Goal: Task Accomplishment & Management: Use online tool/utility

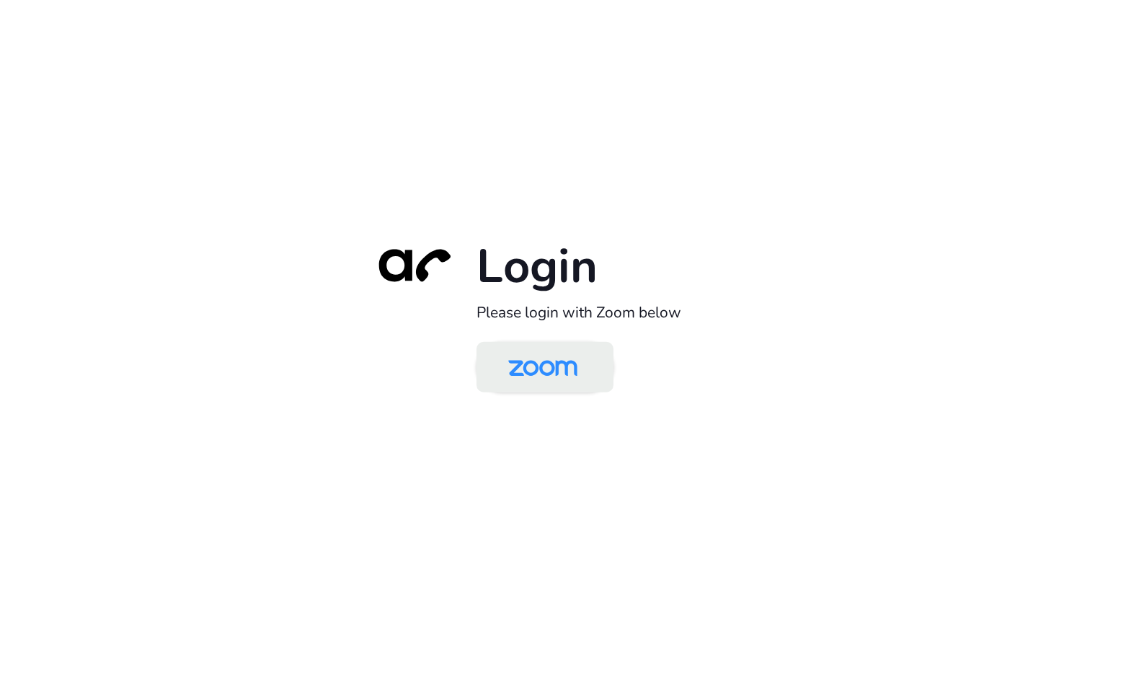
click at [592, 376] on img at bounding box center [543, 368] width 100 height 47
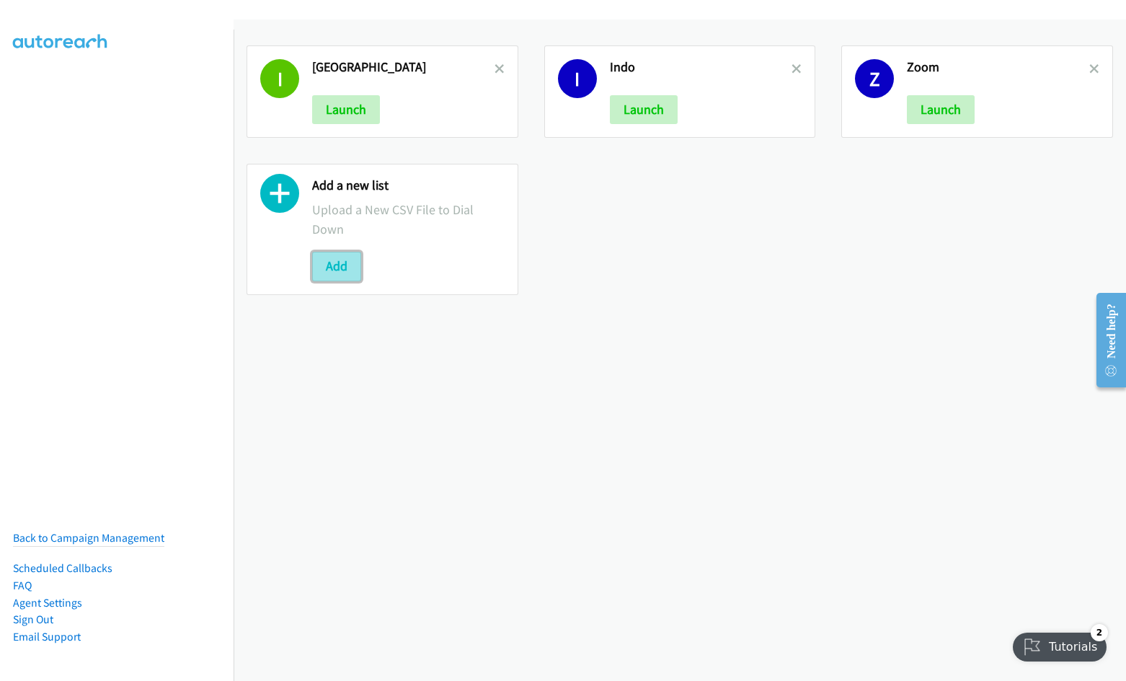
click at [341, 274] on button "Add" at bounding box center [336, 266] width 49 height 29
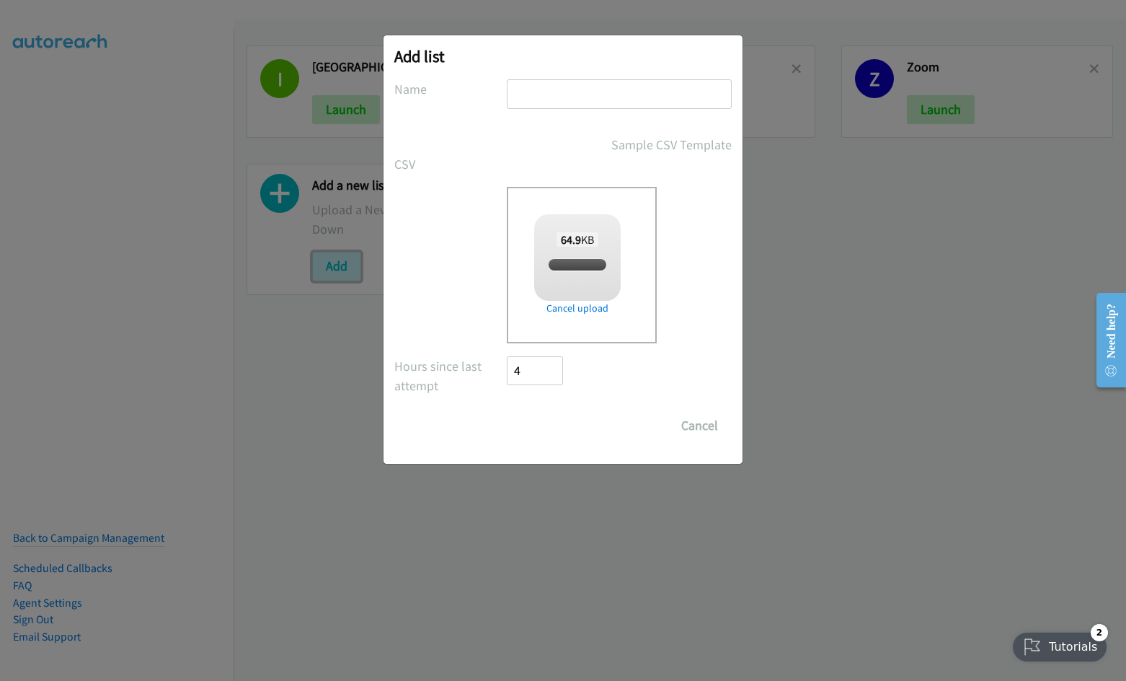
checkbox input "true"
click at [557, 92] on input "text" at bounding box center [619, 94] width 225 height 30
click at [601, 97] on input "pl" at bounding box center [619, 94] width 225 height 30
type input "p"
type input "split 4"
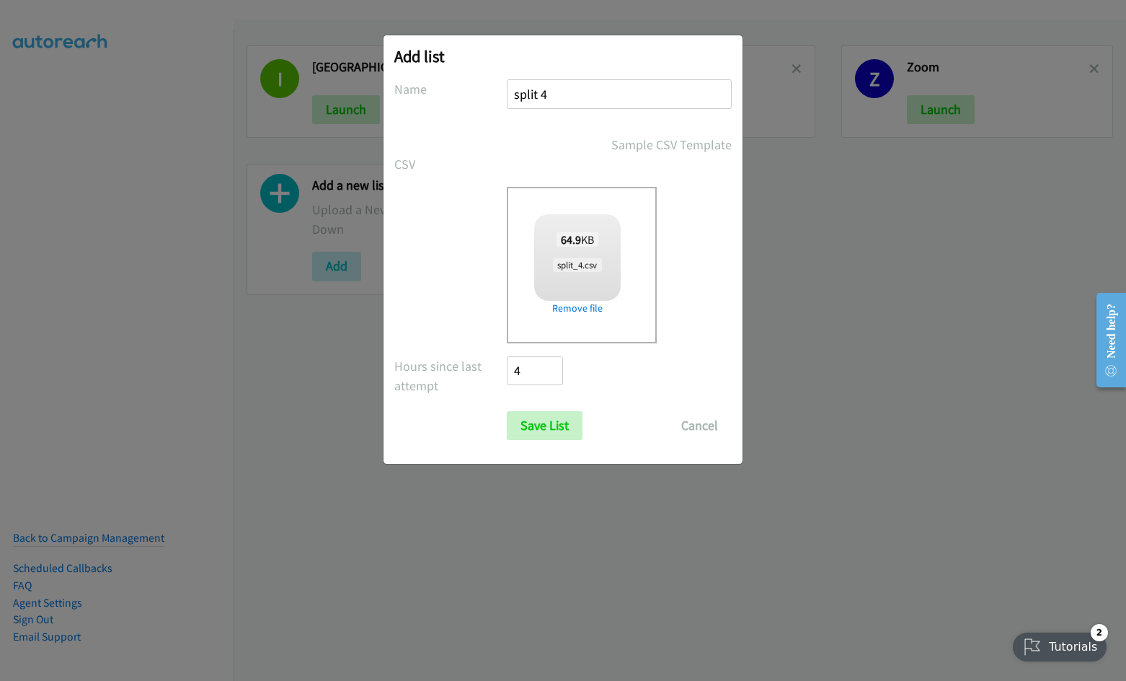
click at [507, 411] on input "Save List" at bounding box center [545, 425] width 76 height 29
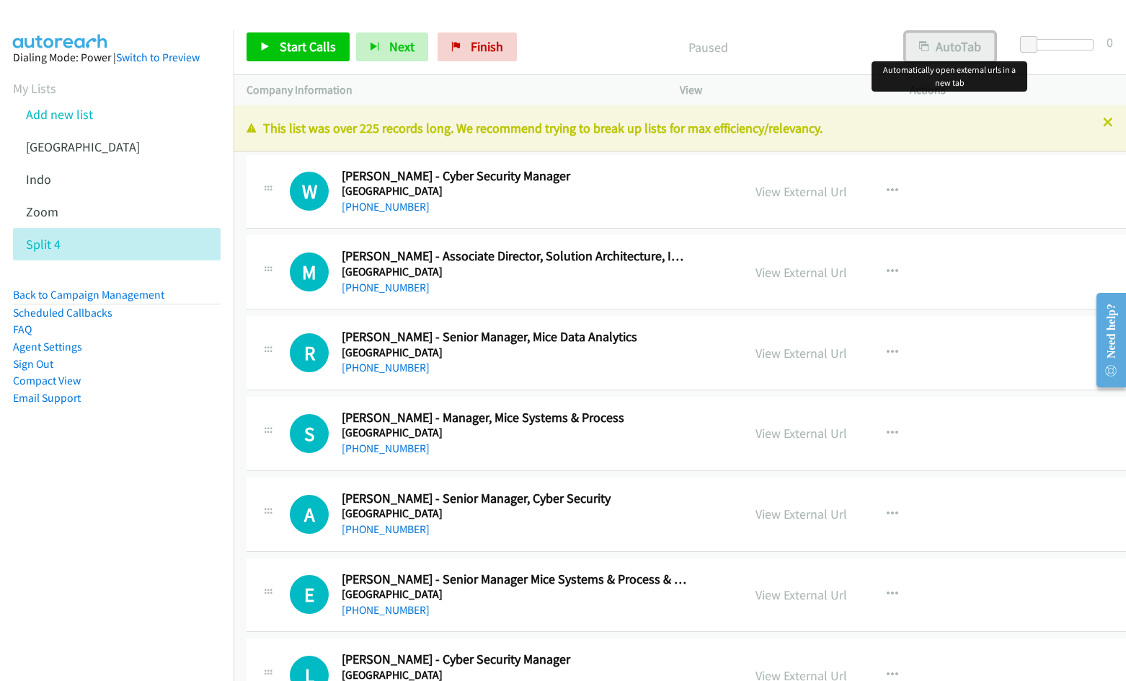
click at [961, 50] on button "AutoTab" at bounding box center [950, 46] width 89 height 29
click at [284, 51] on span "Start Calls" at bounding box center [308, 46] width 56 height 17
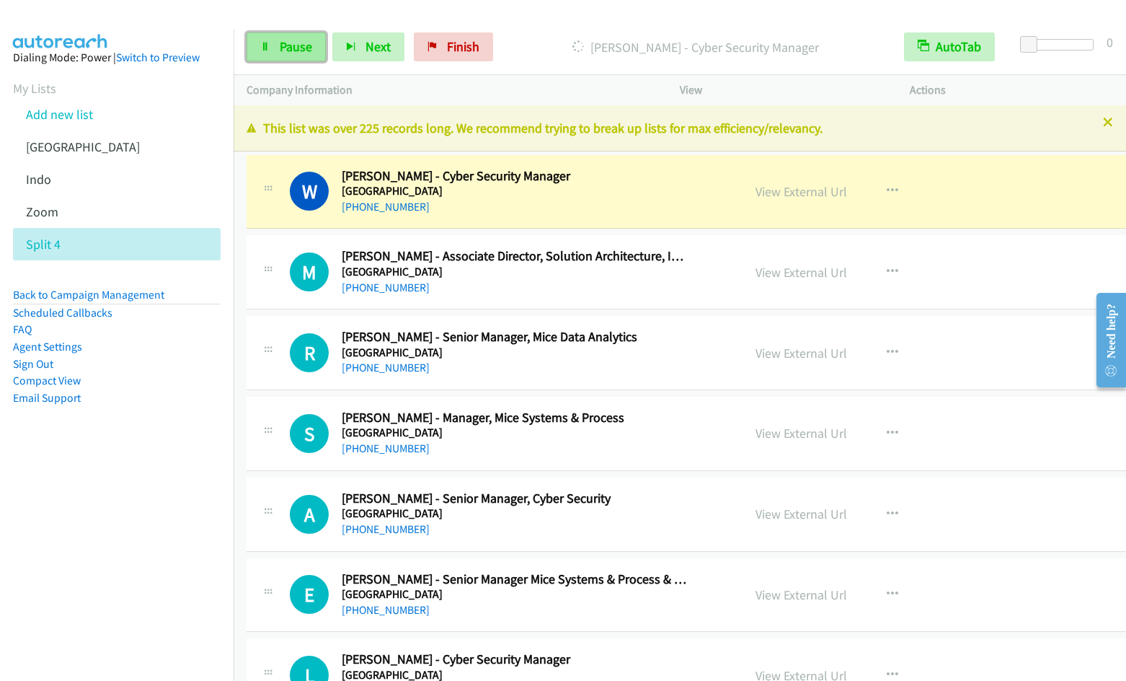
click at [279, 36] on link "Pause" at bounding box center [286, 46] width 79 height 29
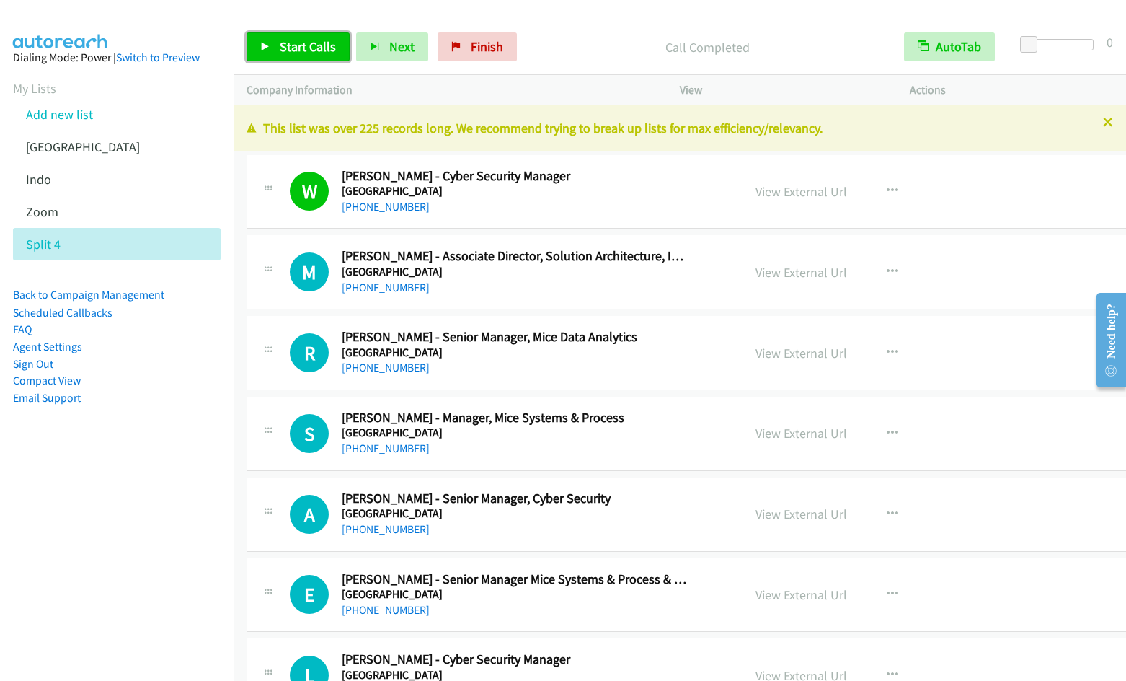
drag, startPoint x: 288, startPoint y: 50, endPoint x: 587, endPoint y: 299, distance: 388.7
click at [289, 50] on span "Start Calls" at bounding box center [308, 46] width 56 height 17
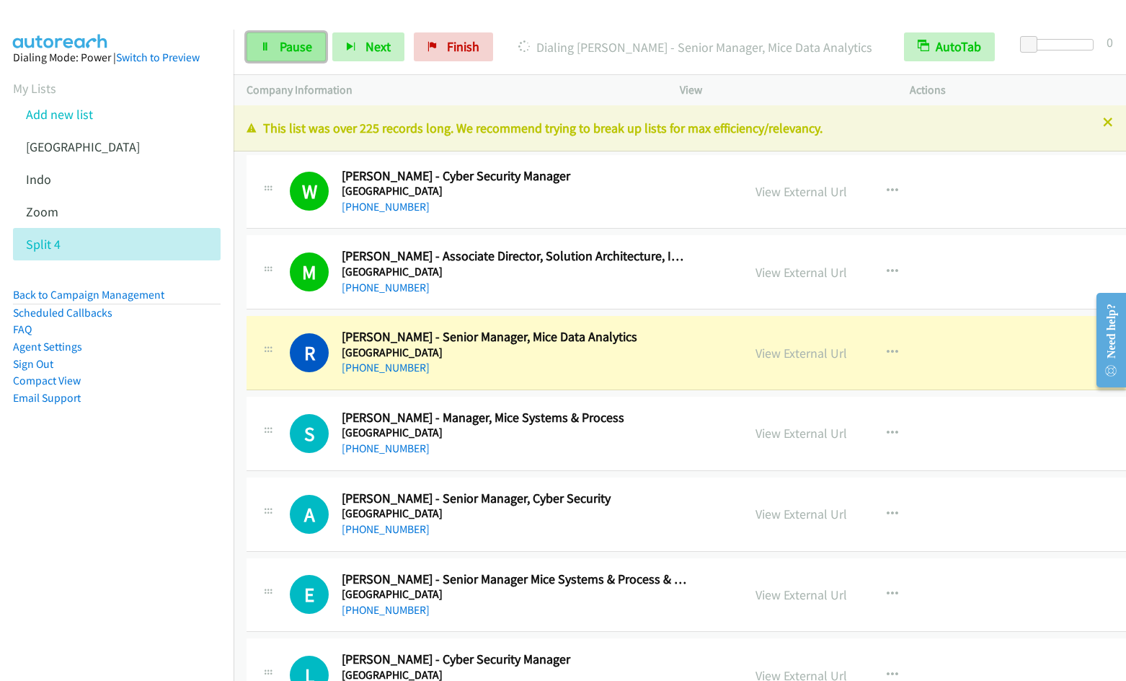
click at [249, 53] on link "Pause" at bounding box center [286, 46] width 79 height 29
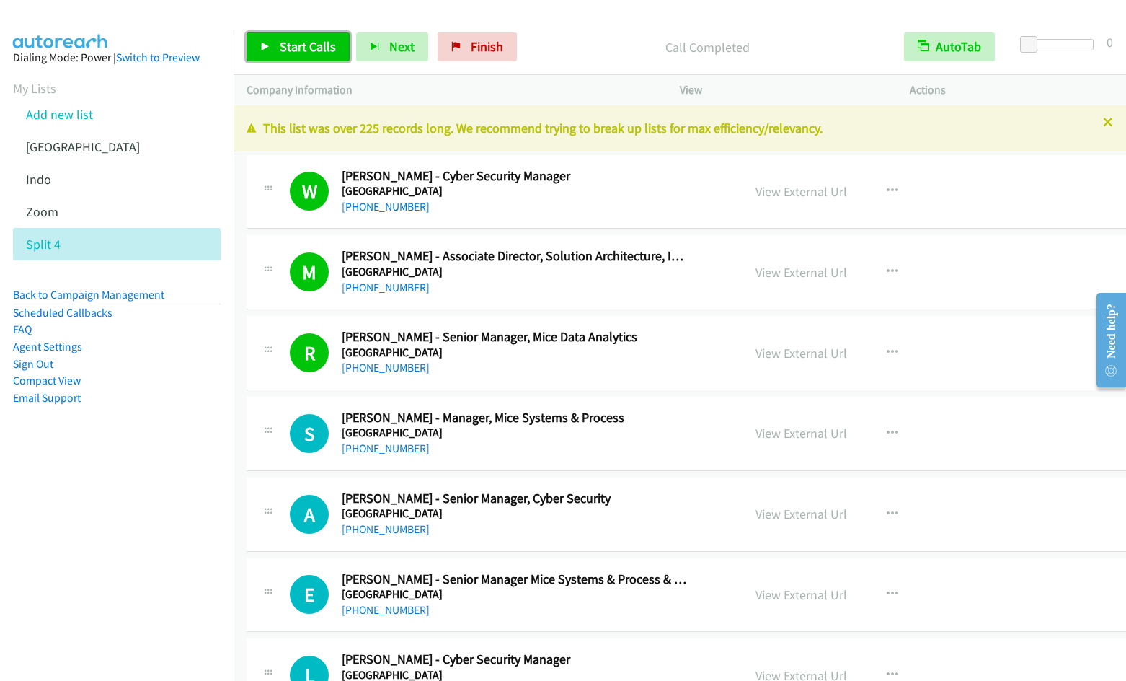
click at [280, 53] on span "Start Calls" at bounding box center [308, 46] width 56 height 17
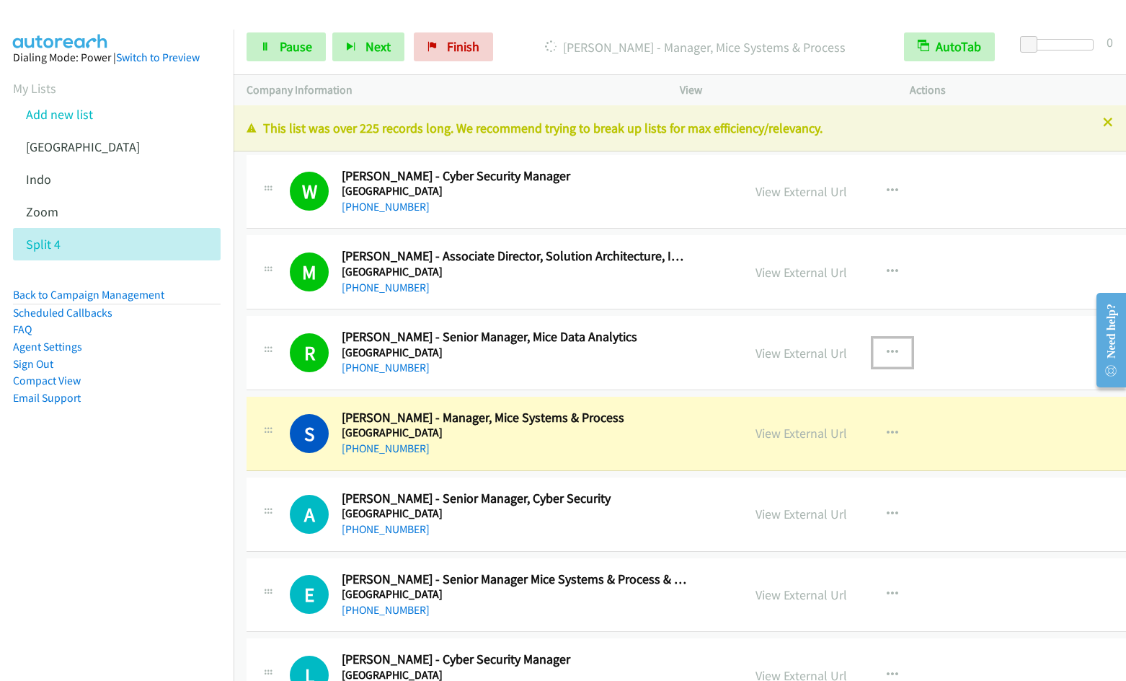
click at [887, 349] on icon "button" at bounding box center [893, 353] width 12 height 12
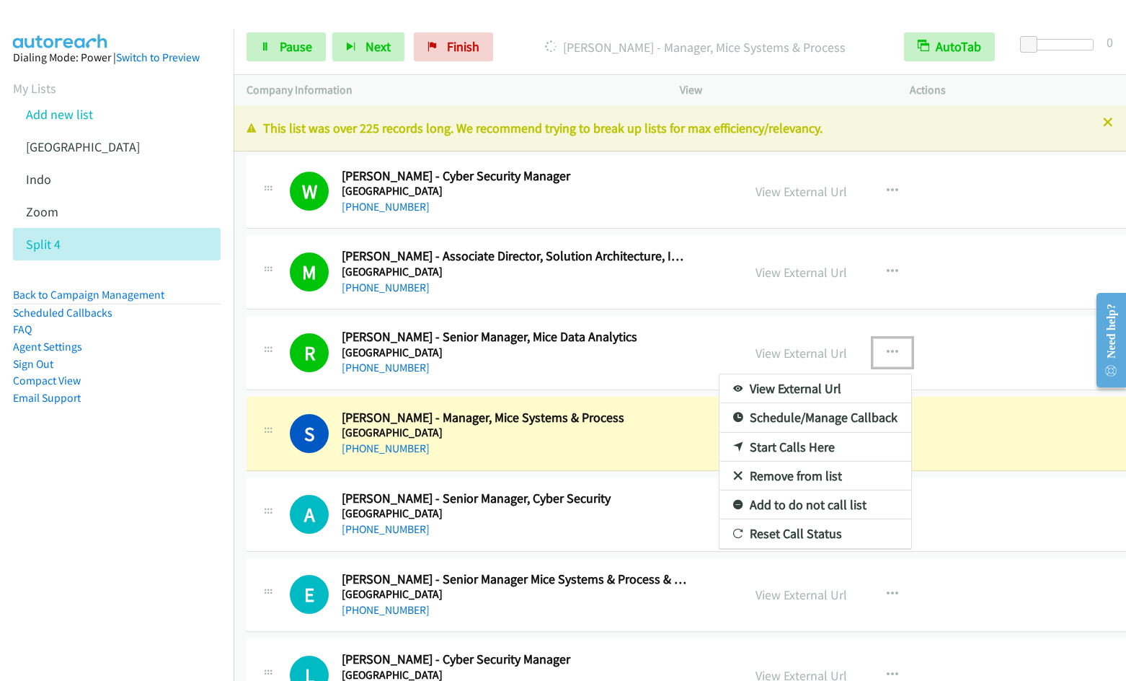
click at [766, 478] on link "Remove from list" at bounding box center [816, 475] width 192 height 29
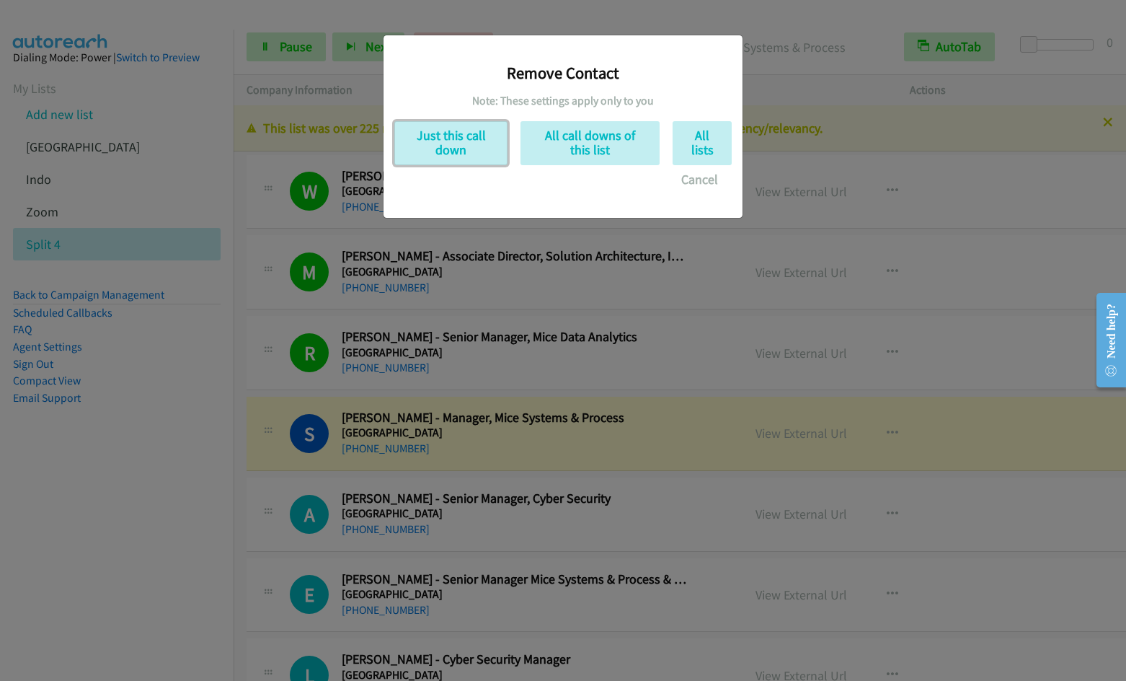
drag, startPoint x: 459, startPoint y: 156, endPoint x: 491, endPoint y: 169, distance: 34.9
click at [459, 155] on button "Just this call down" at bounding box center [450, 143] width 113 height 44
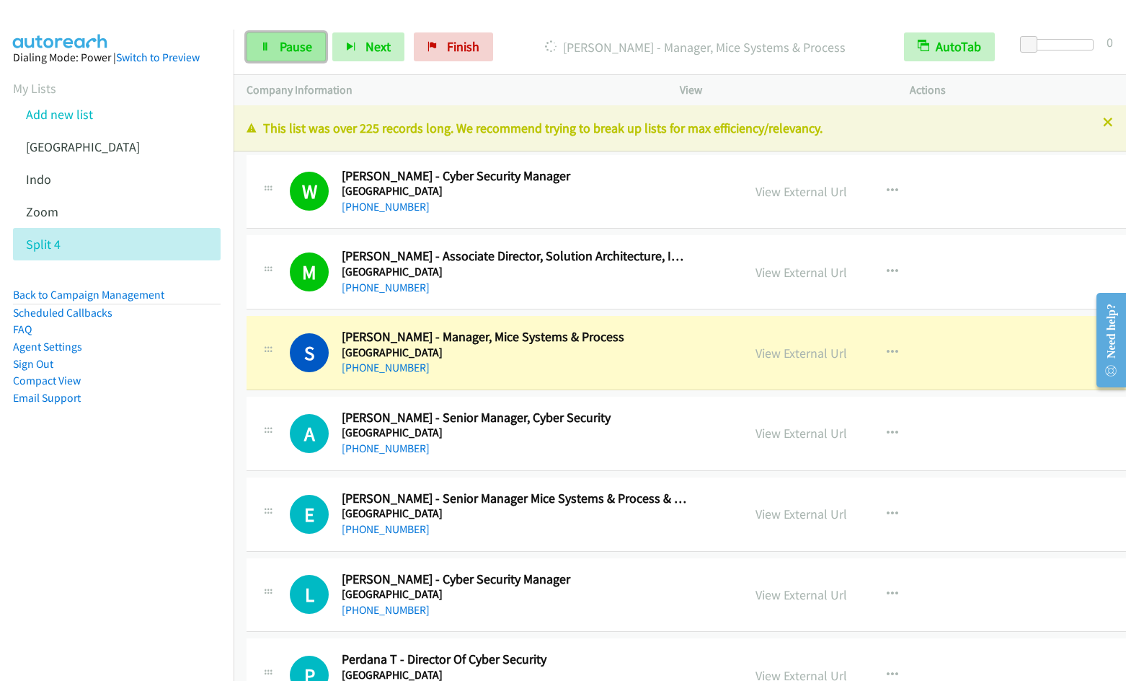
click at [274, 58] on link "Pause" at bounding box center [286, 46] width 79 height 29
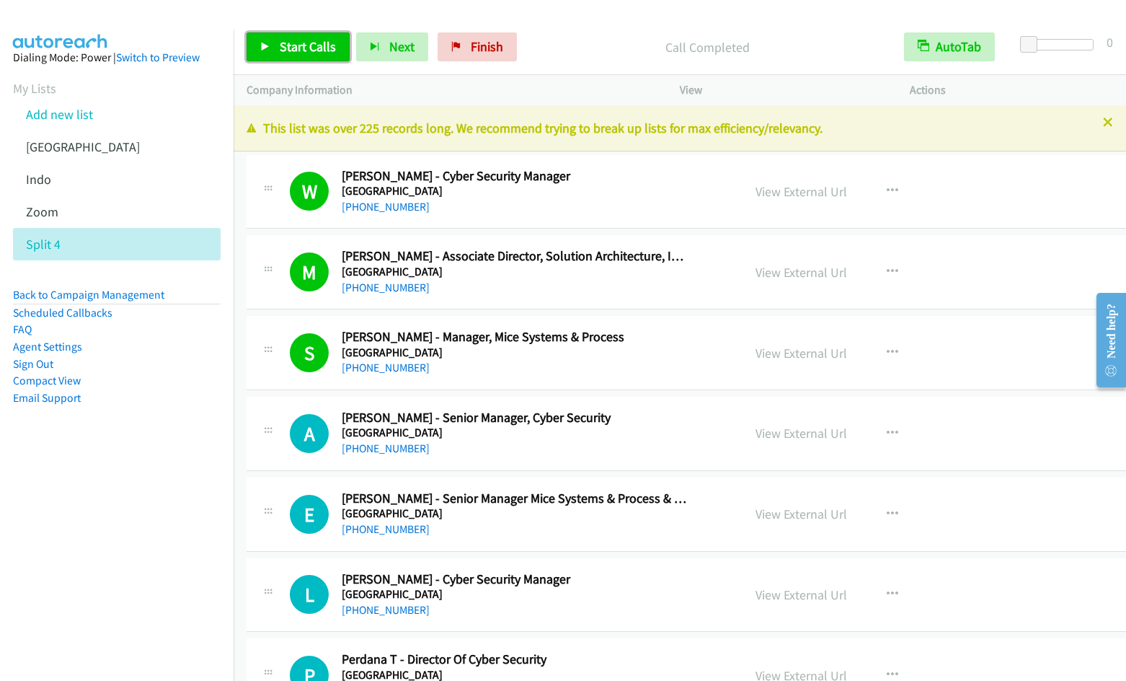
click at [281, 50] on span "Start Calls" at bounding box center [308, 46] width 56 height 17
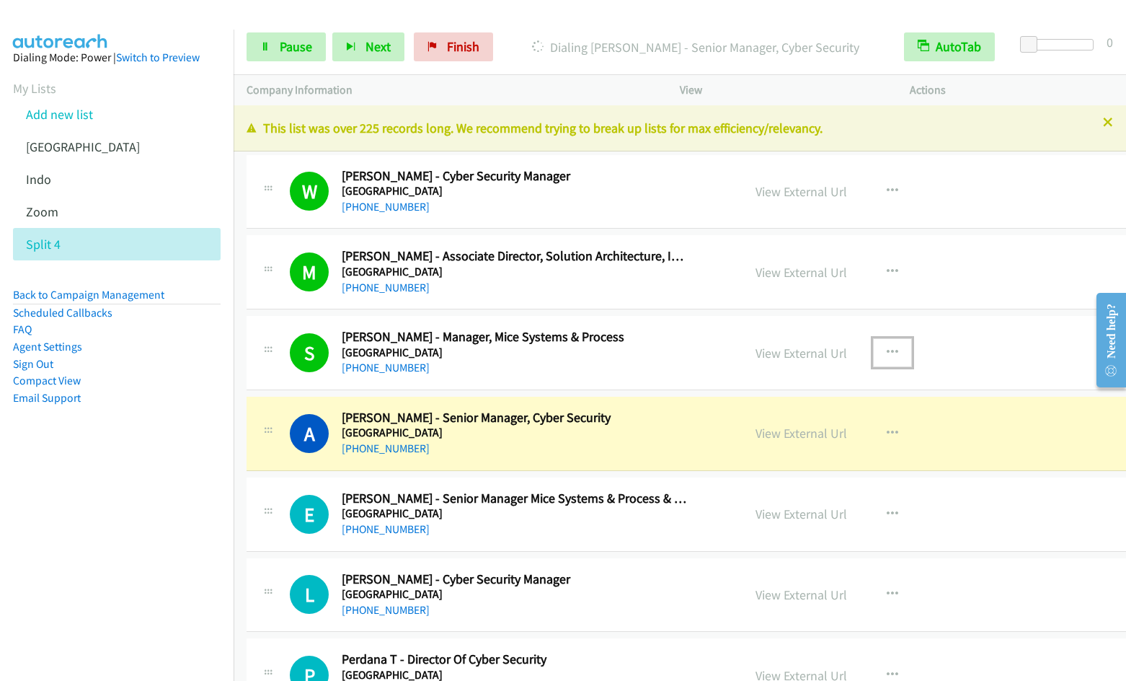
click at [887, 350] on icon "button" at bounding box center [893, 353] width 12 height 12
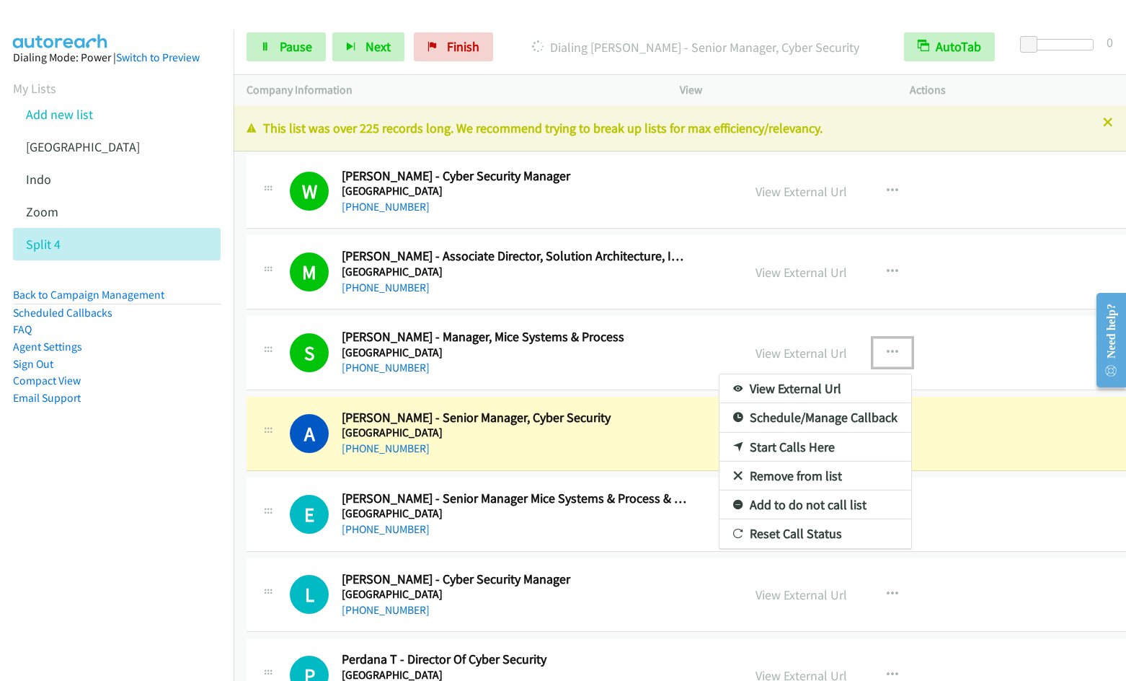
click at [763, 471] on link "Remove from list" at bounding box center [816, 475] width 192 height 29
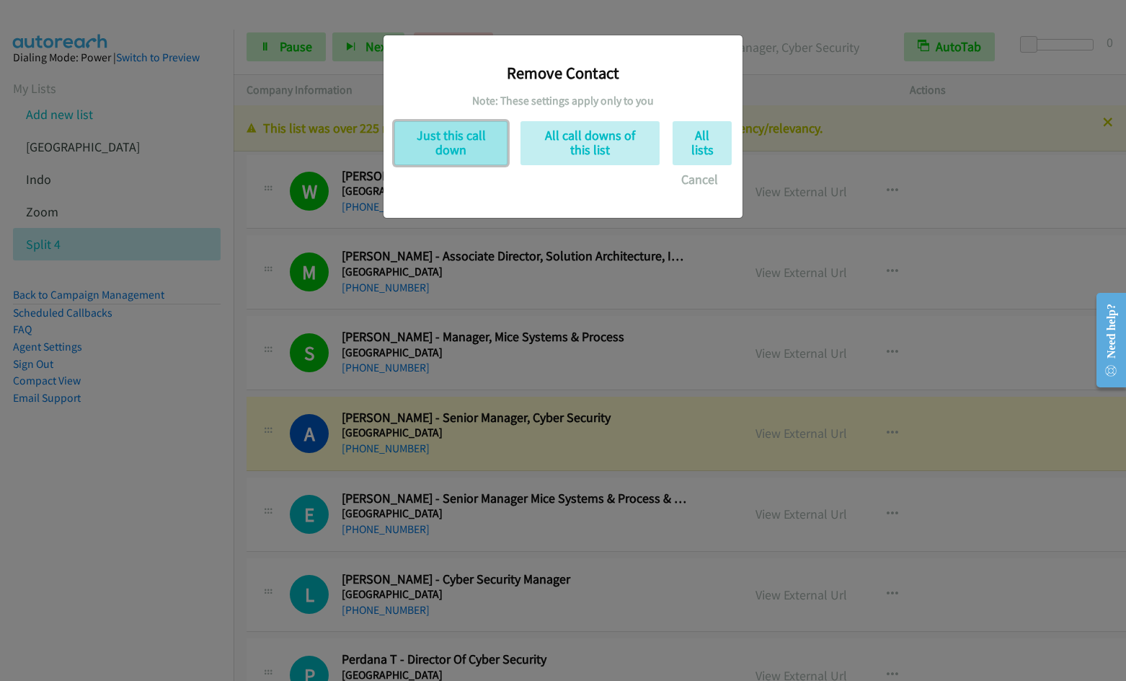
click at [450, 154] on button "Just this call down" at bounding box center [450, 143] width 113 height 44
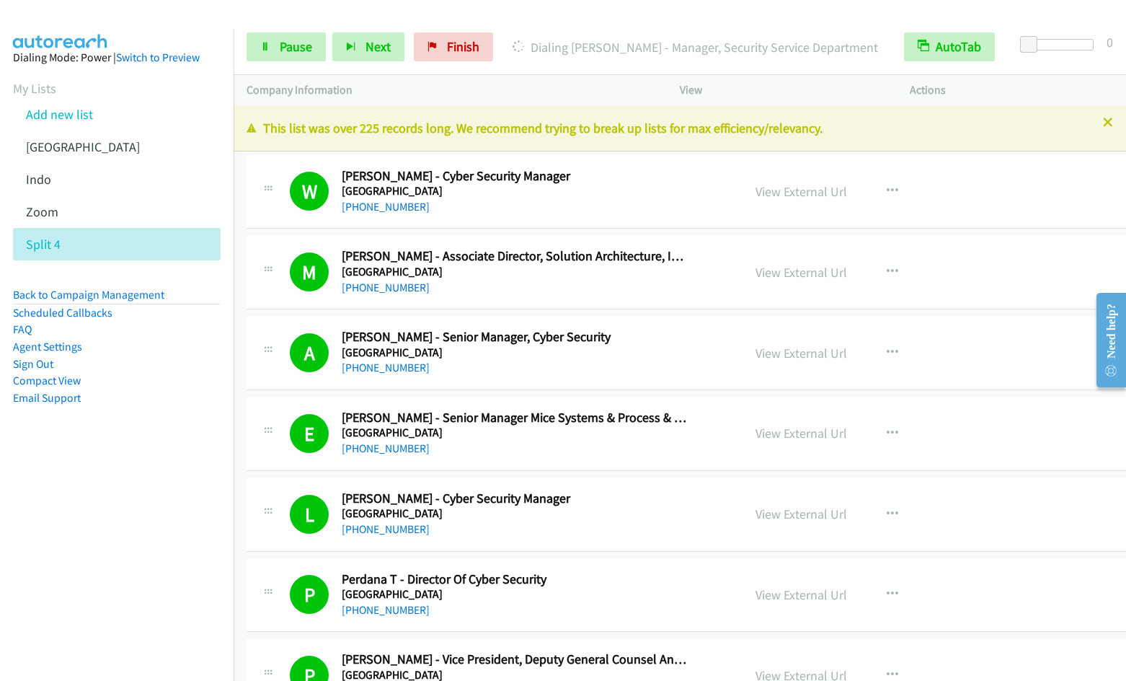
scroll to position [494, 0]
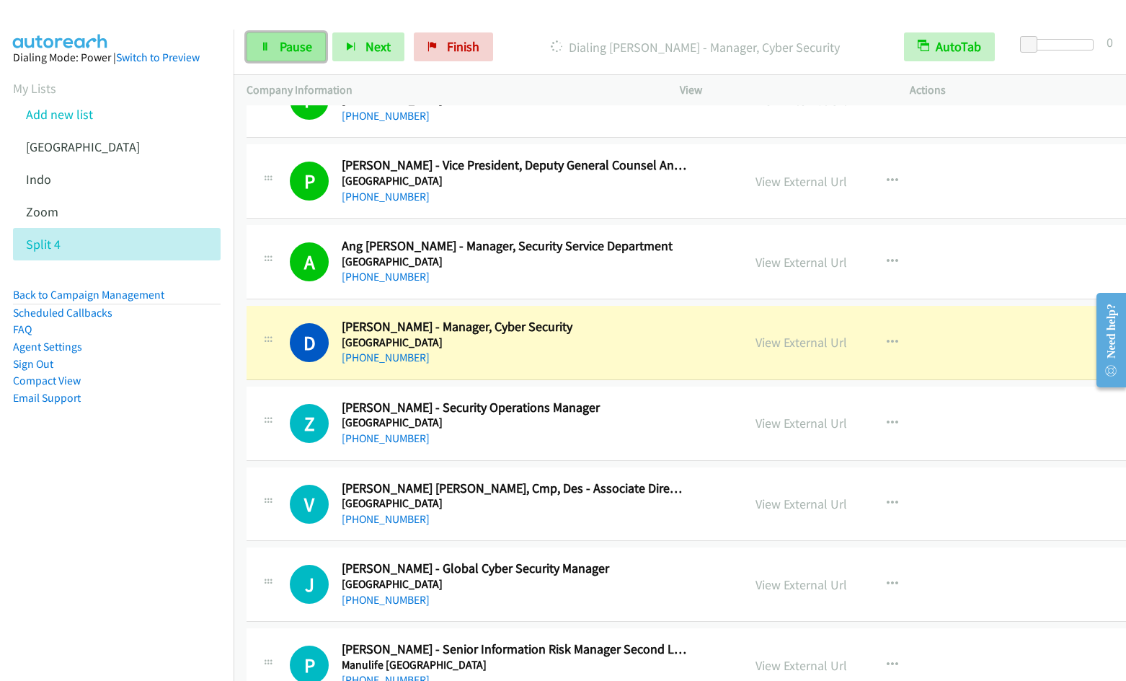
click at [288, 52] on span "Pause" at bounding box center [296, 46] width 32 height 17
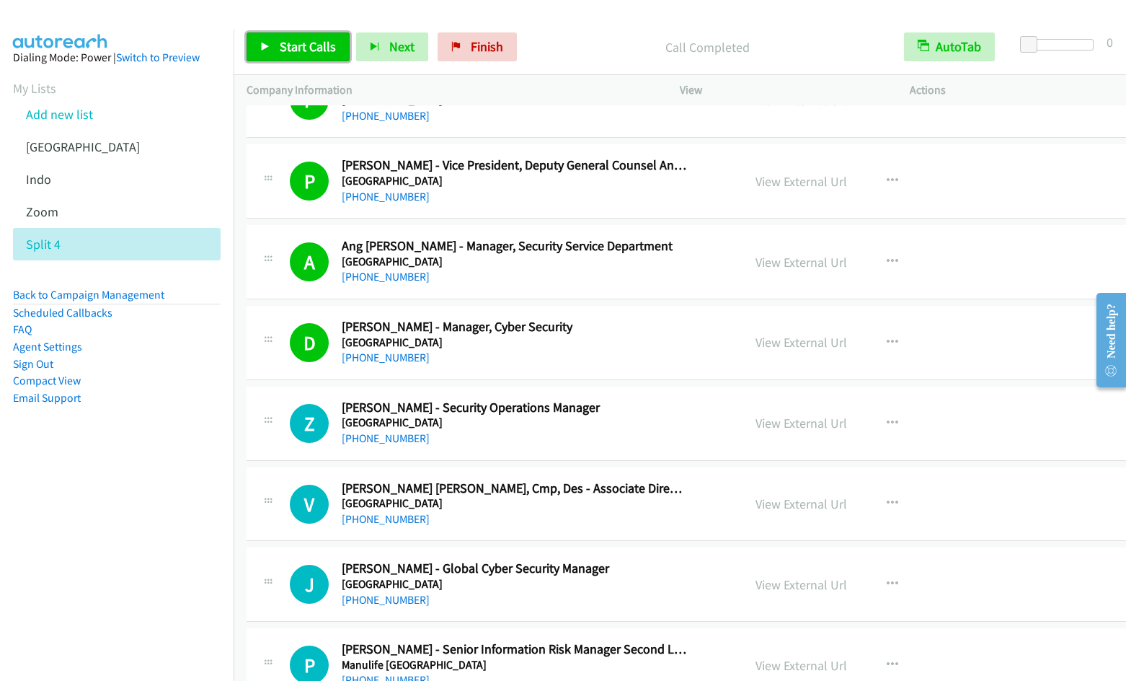
click at [293, 42] on span "Start Calls" at bounding box center [308, 46] width 56 height 17
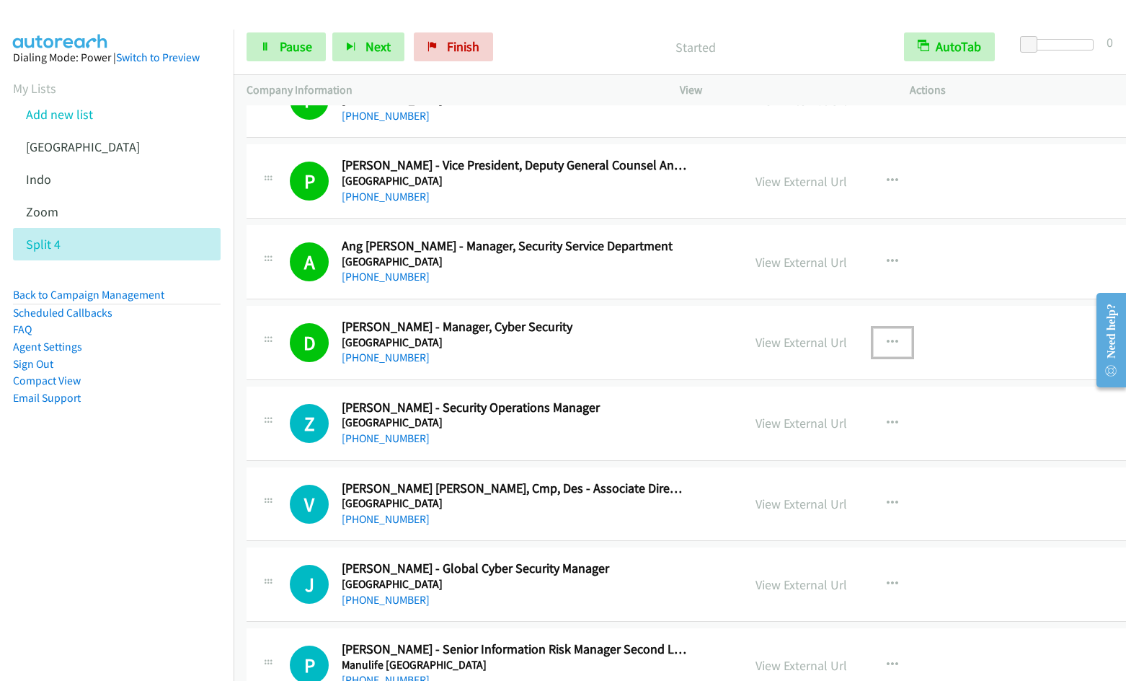
click at [887, 341] on icon "button" at bounding box center [893, 343] width 12 height 12
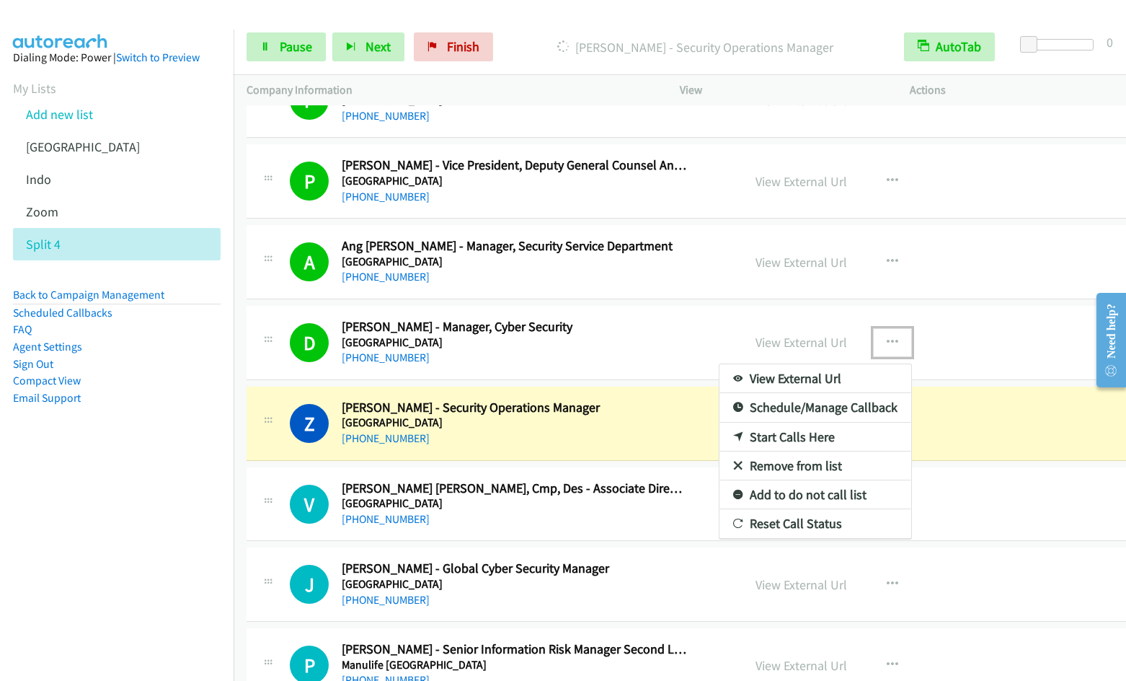
click at [747, 465] on link "Remove from list" at bounding box center [816, 465] width 192 height 29
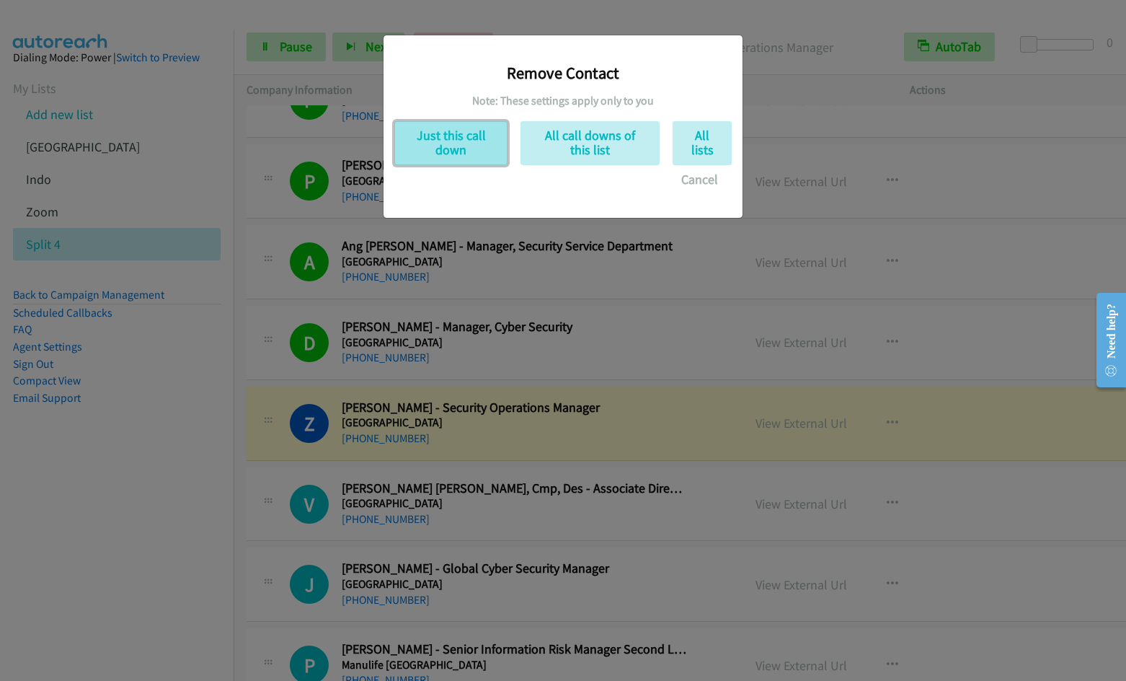
click at [452, 162] on button "Just this call down" at bounding box center [450, 143] width 113 height 44
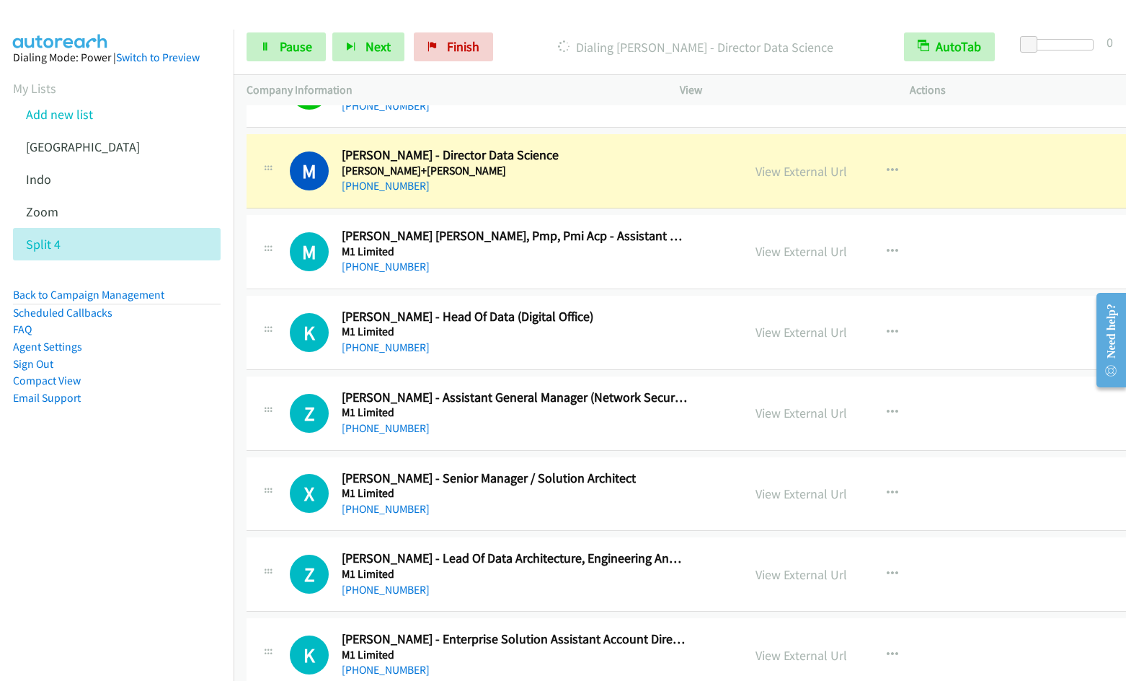
scroll to position [959, 0]
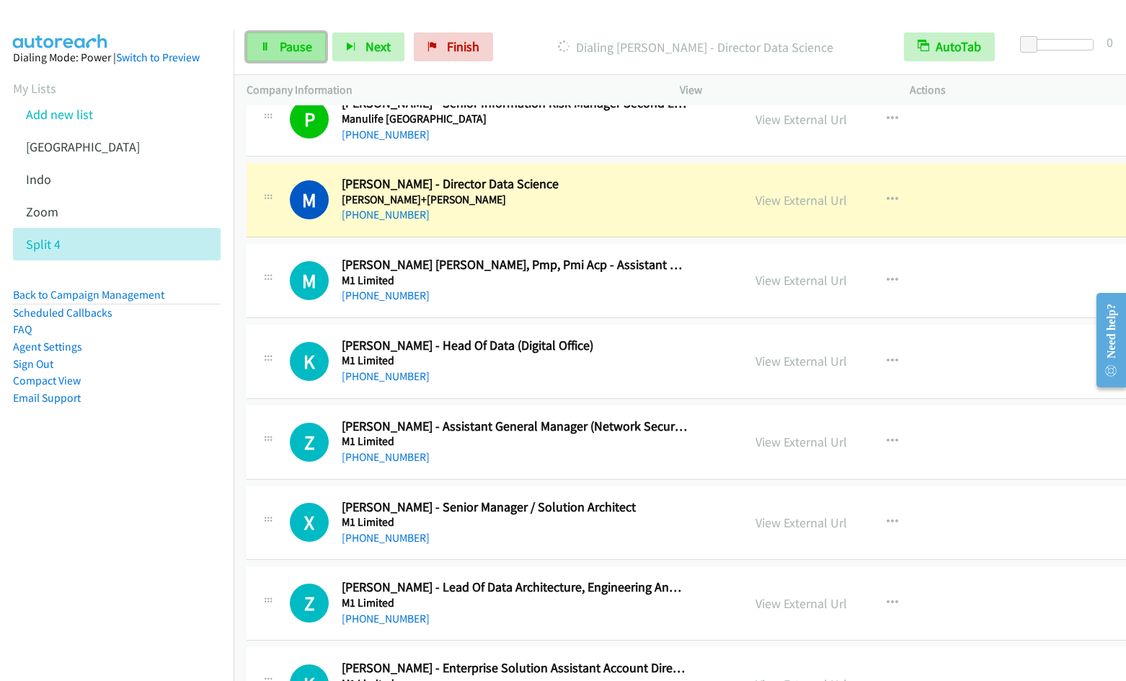
click at [261, 49] on icon at bounding box center [265, 48] width 10 height 10
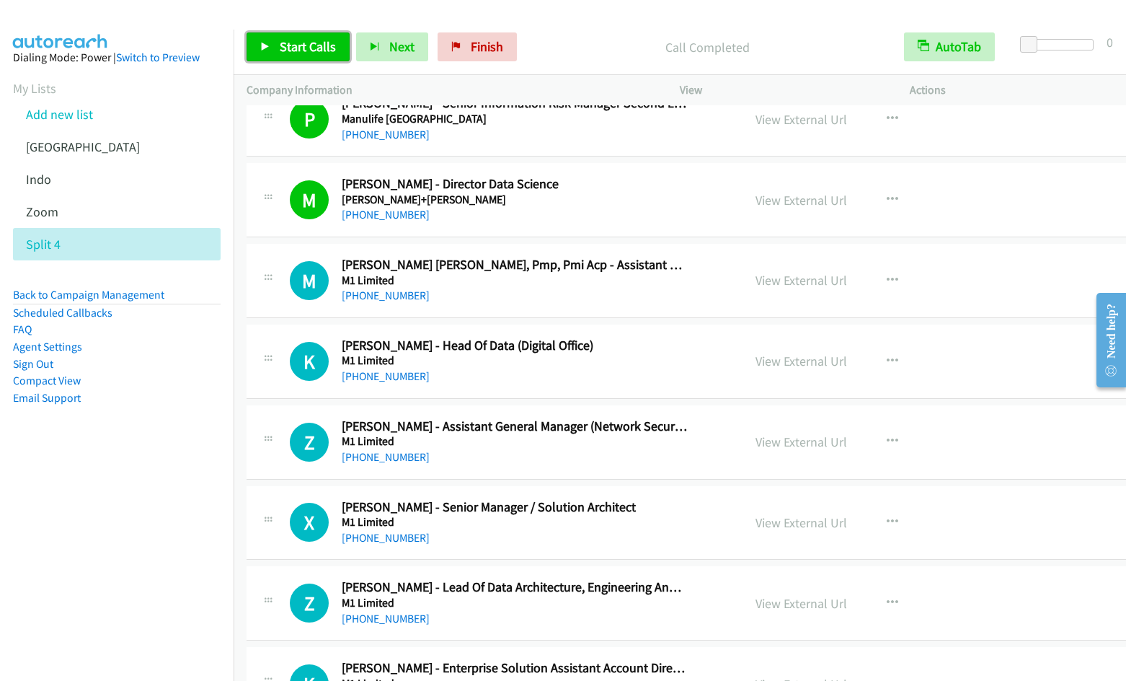
click at [309, 48] on span "Start Calls" at bounding box center [308, 46] width 56 height 17
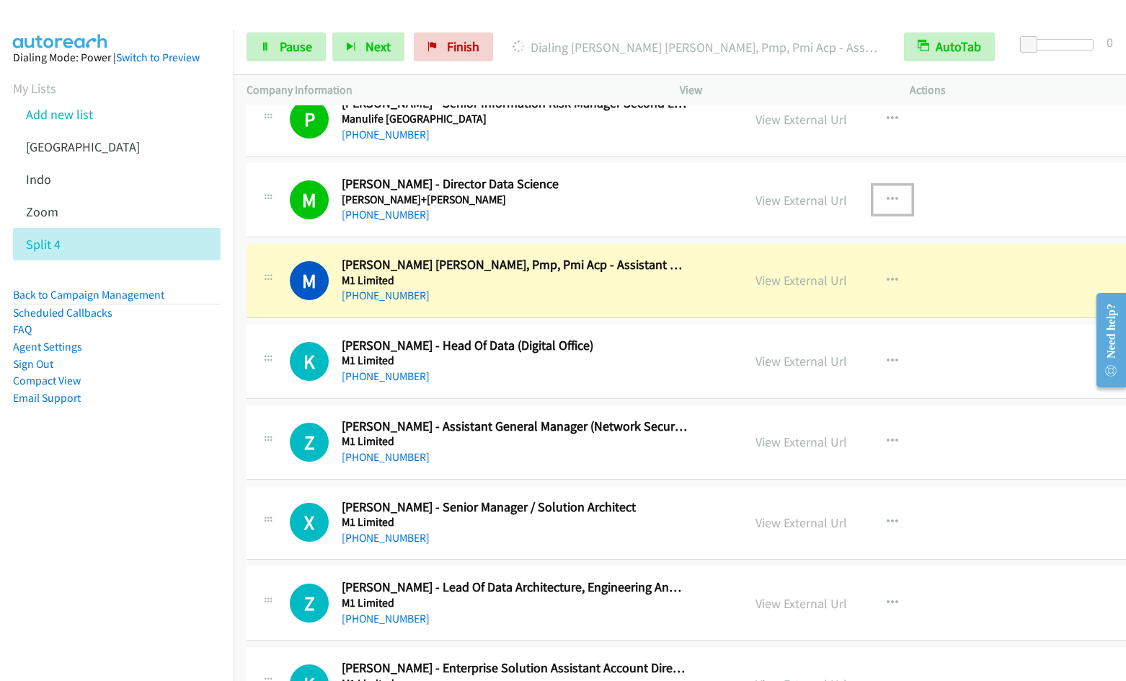
click at [887, 194] on icon "button" at bounding box center [893, 200] width 12 height 12
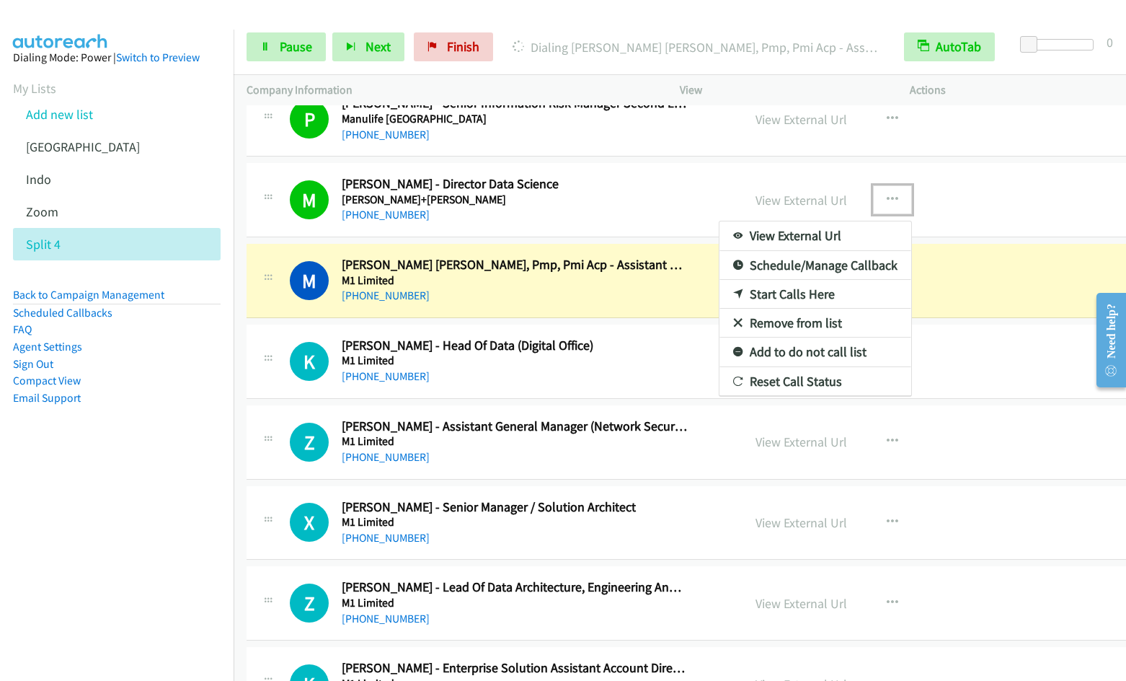
click at [745, 324] on link "Remove from list" at bounding box center [816, 323] width 192 height 29
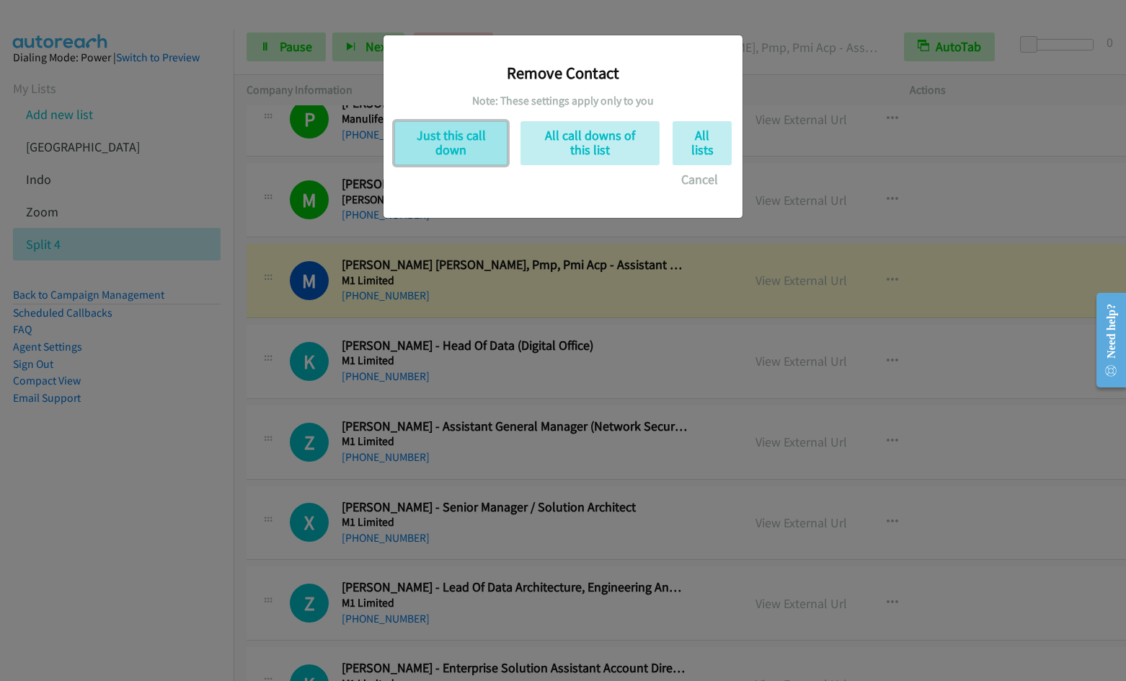
click at [438, 139] on button "Just this call down" at bounding box center [450, 143] width 113 height 44
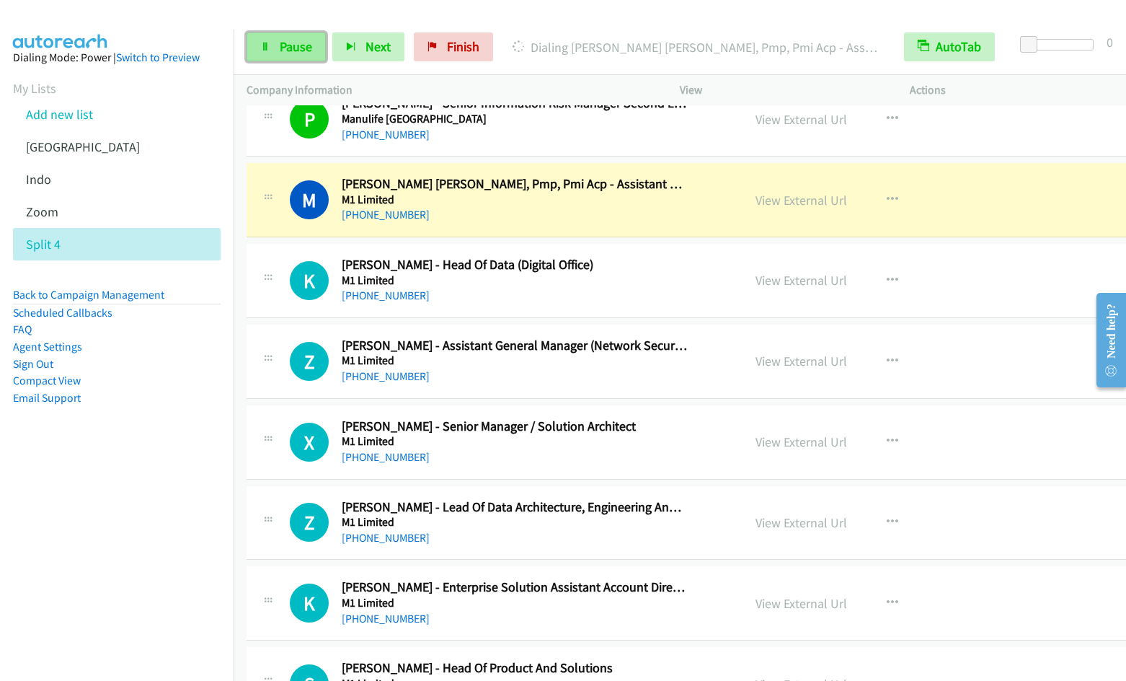
click at [300, 48] on span "Pause" at bounding box center [296, 46] width 32 height 17
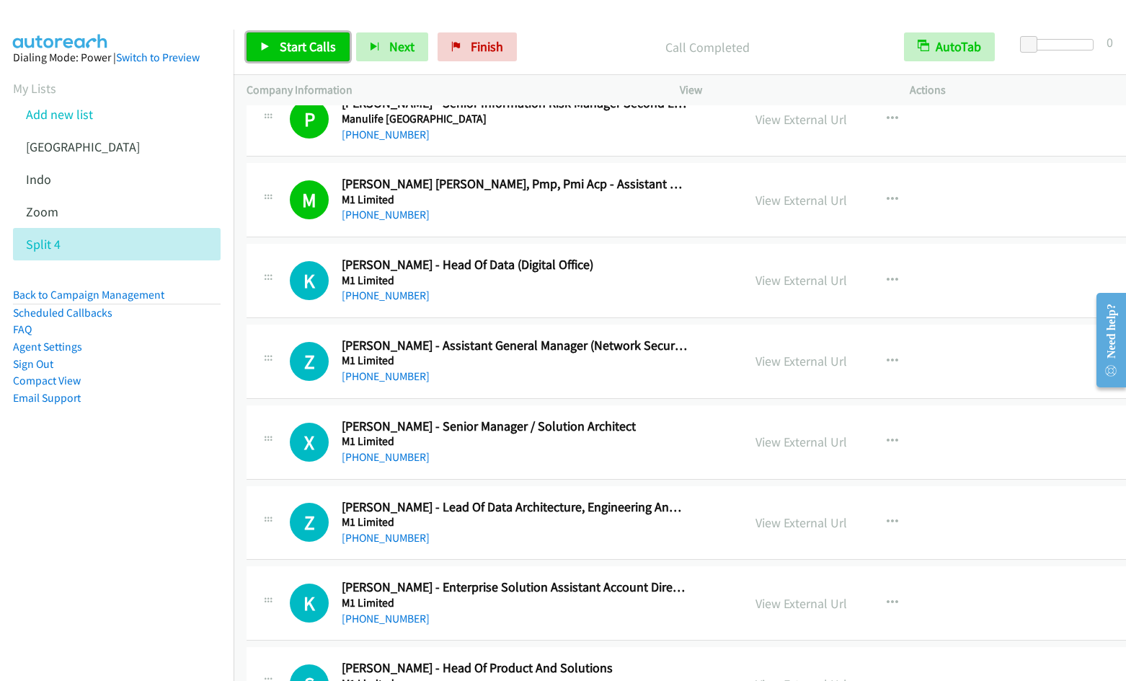
drag, startPoint x: 290, startPoint y: 45, endPoint x: 391, endPoint y: 11, distance: 106.5
click at [291, 45] on span "Start Calls" at bounding box center [308, 46] width 56 height 17
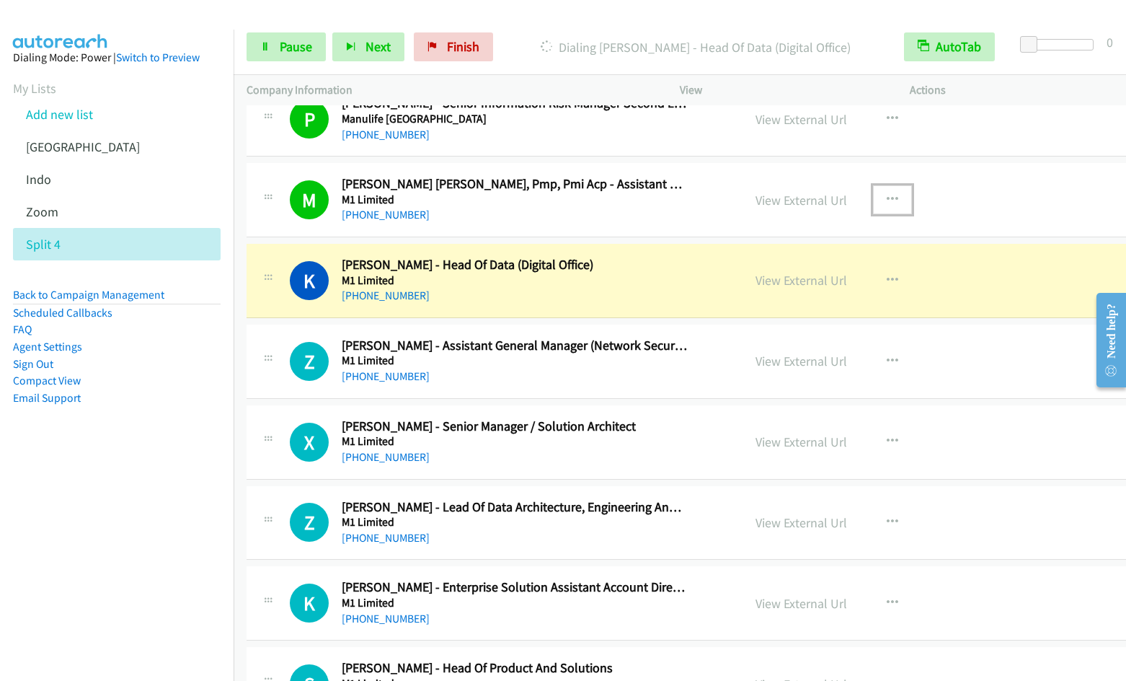
click at [887, 197] on icon "button" at bounding box center [893, 200] width 12 height 12
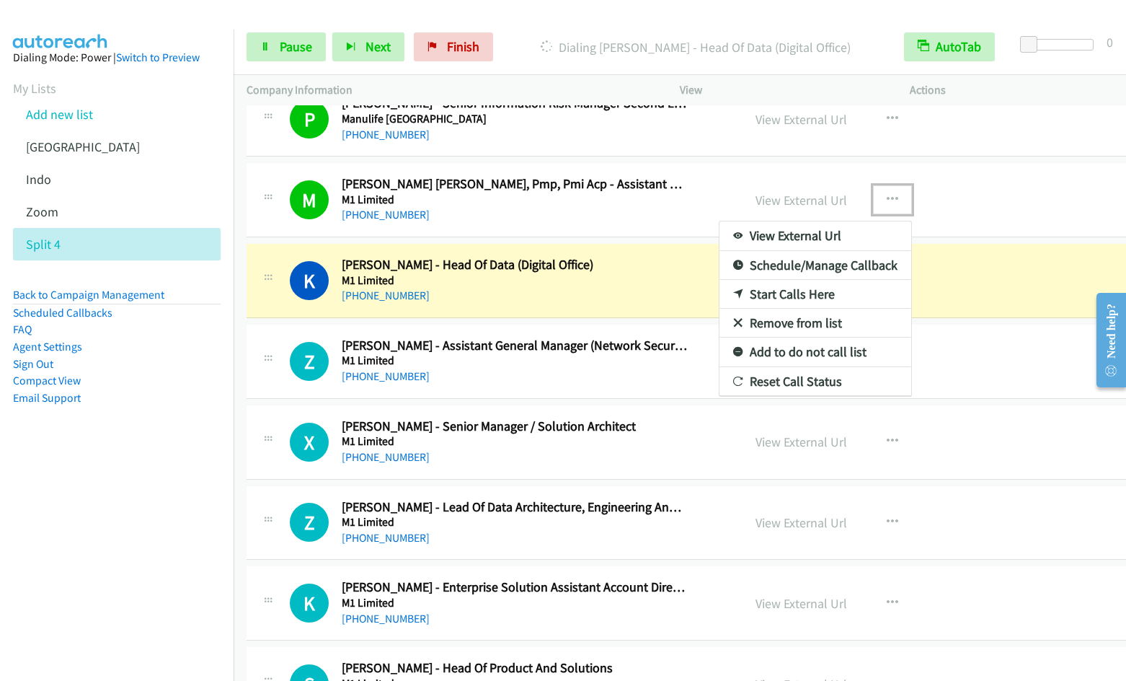
click at [760, 324] on link "Remove from list" at bounding box center [816, 323] width 192 height 29
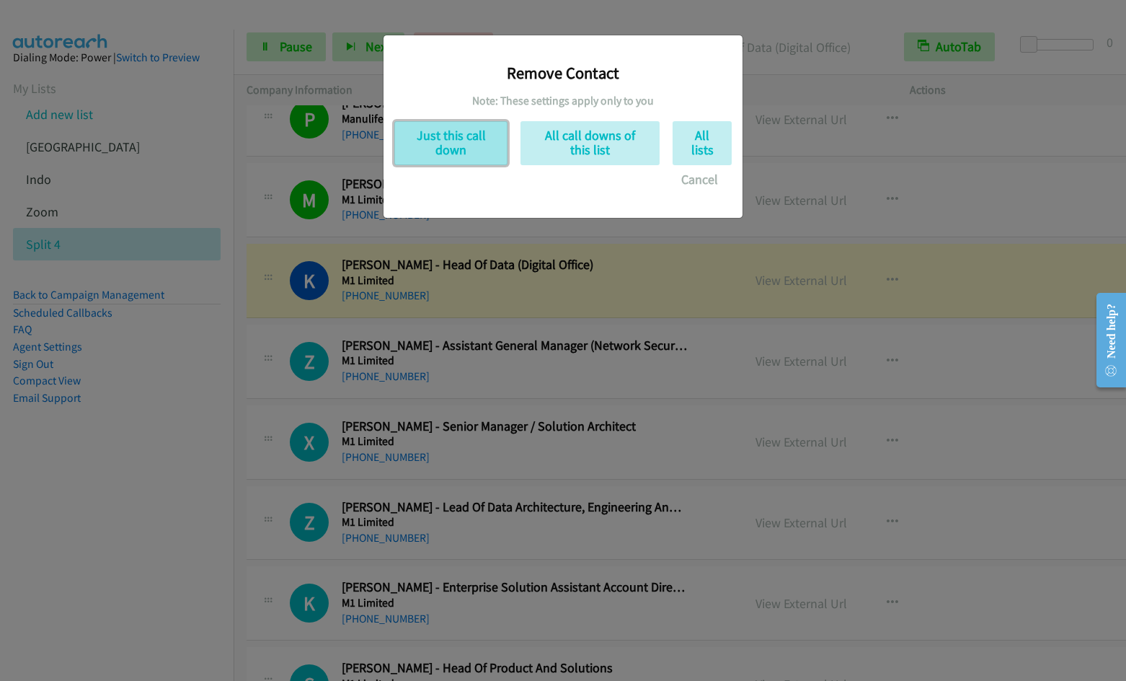
click at [446, 145] on button "Just this call down" at bounding box center [450, 143] width 113 height 44
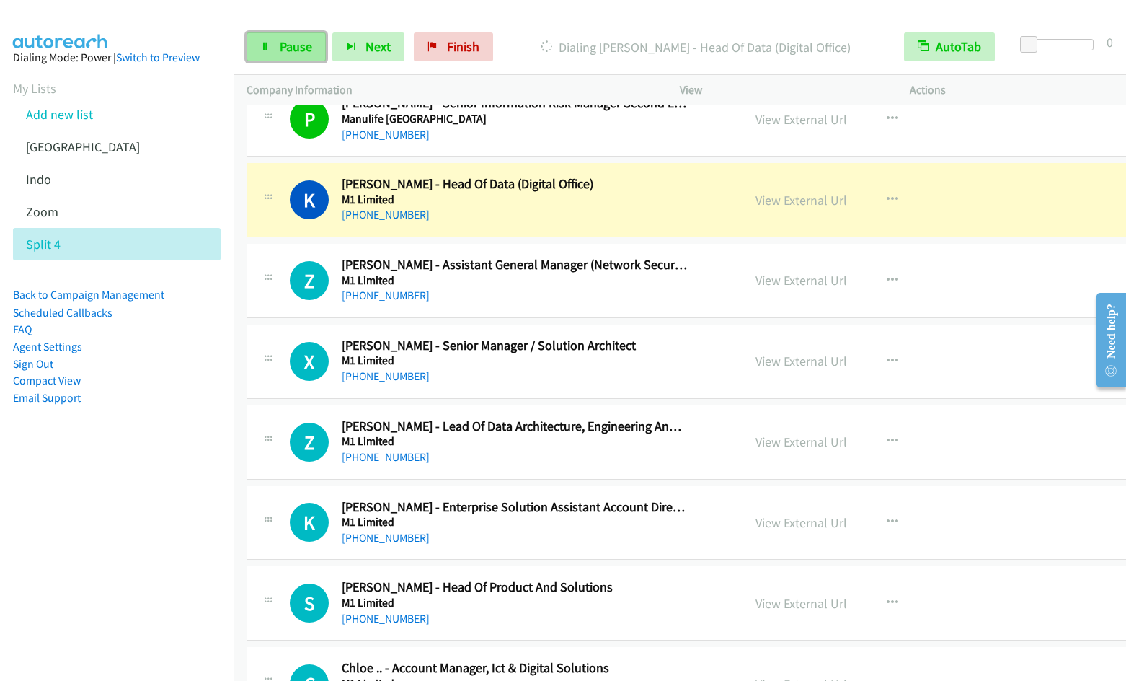
click at [280, 45] on span "Pause" at bounding box center [296, 46] width 32 height 17
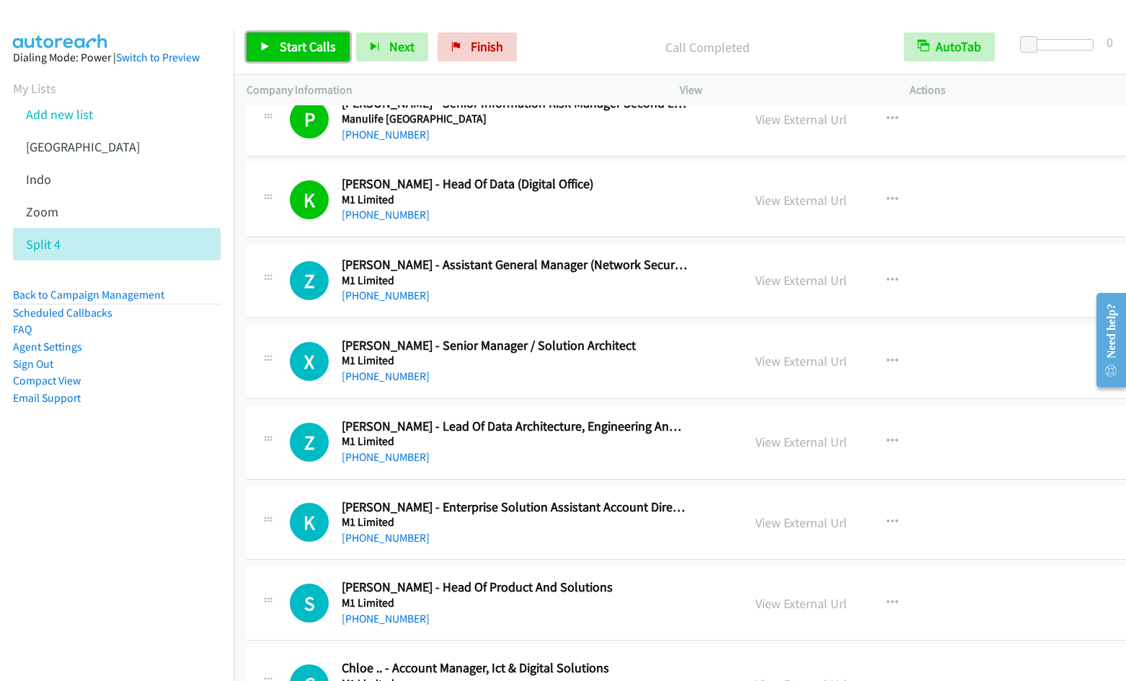
click at [286, 53] on span "Start Calls" at bounding box center [308, 46] width 56 height 17
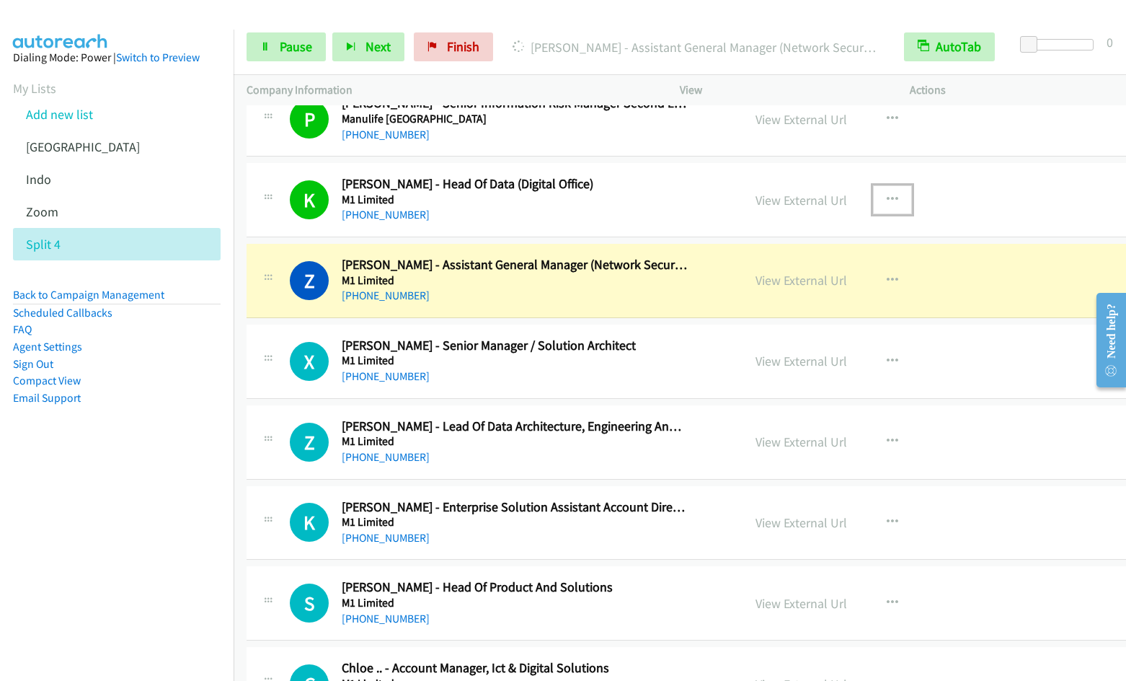
click at [887, 198] on icon "button" at bounding box center [893, 200] width 12 height 12
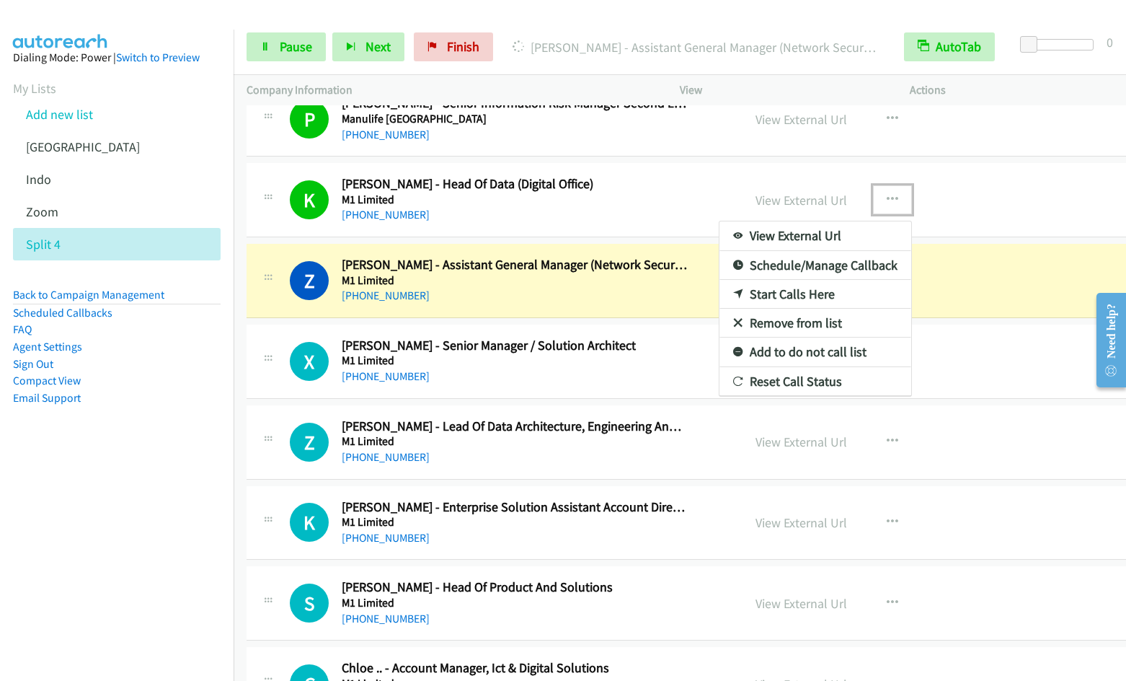
click at [738, 320] on link "Remove from list" at bounding box center [816, 323] width 192 height 29
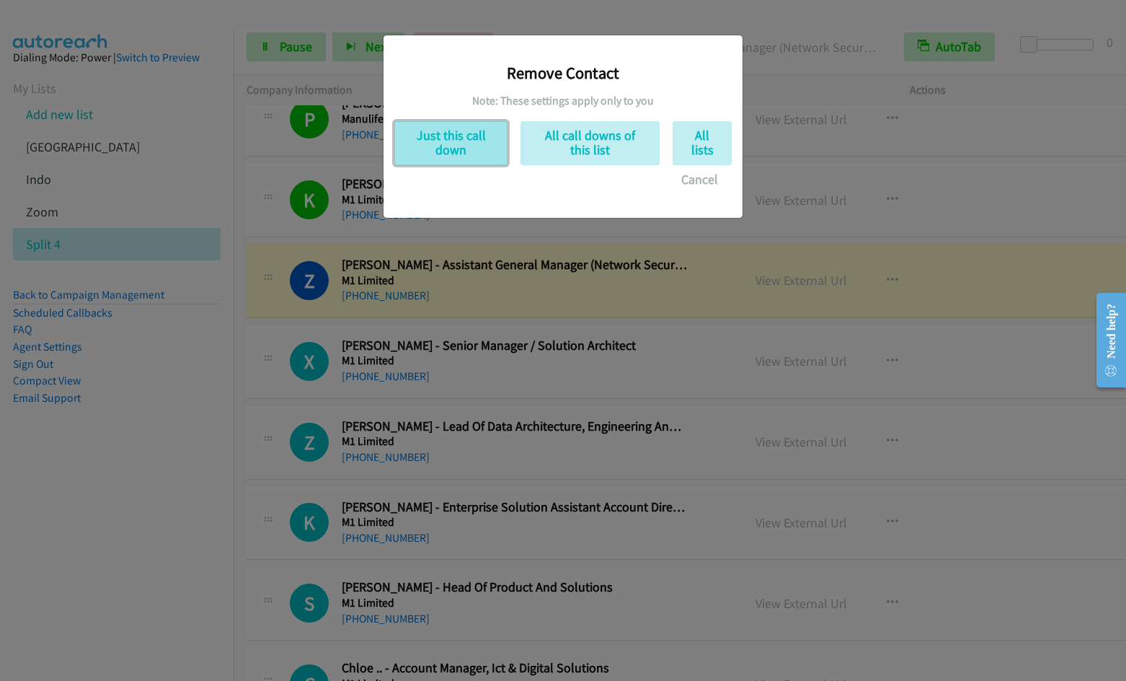
click at [464, 149] on button "Just this call down" at bounding box center [450, 143] width 113 height 44
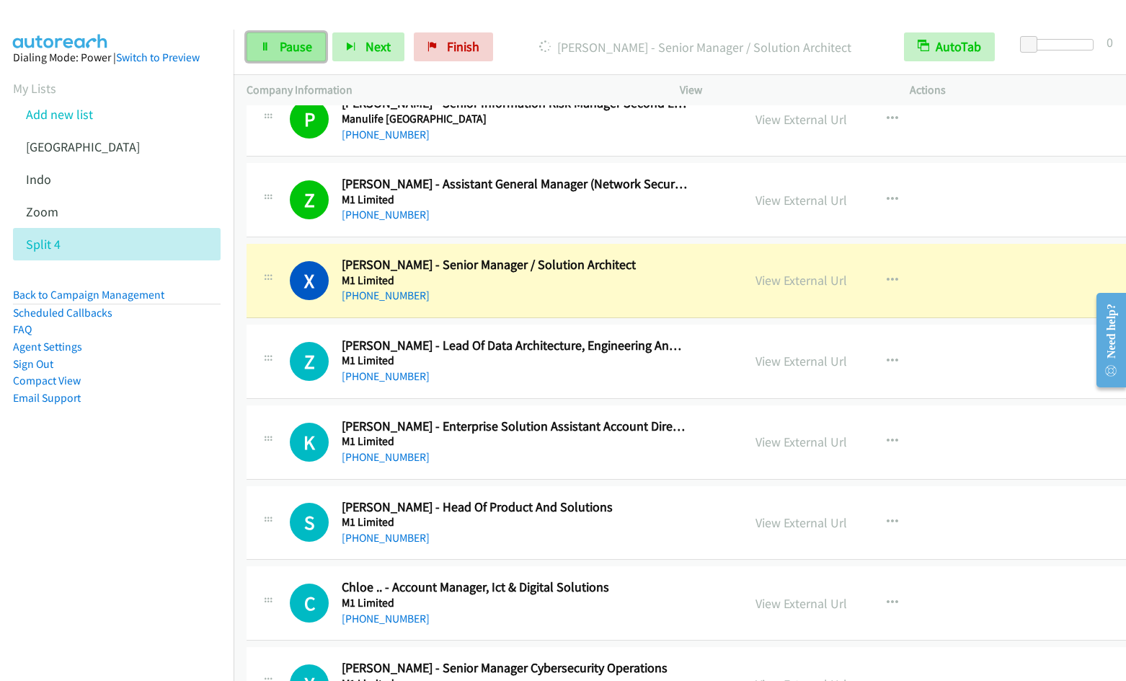
click at [286, 57] on link "Pause" at bounding box center [286, 46] width 79 height 29
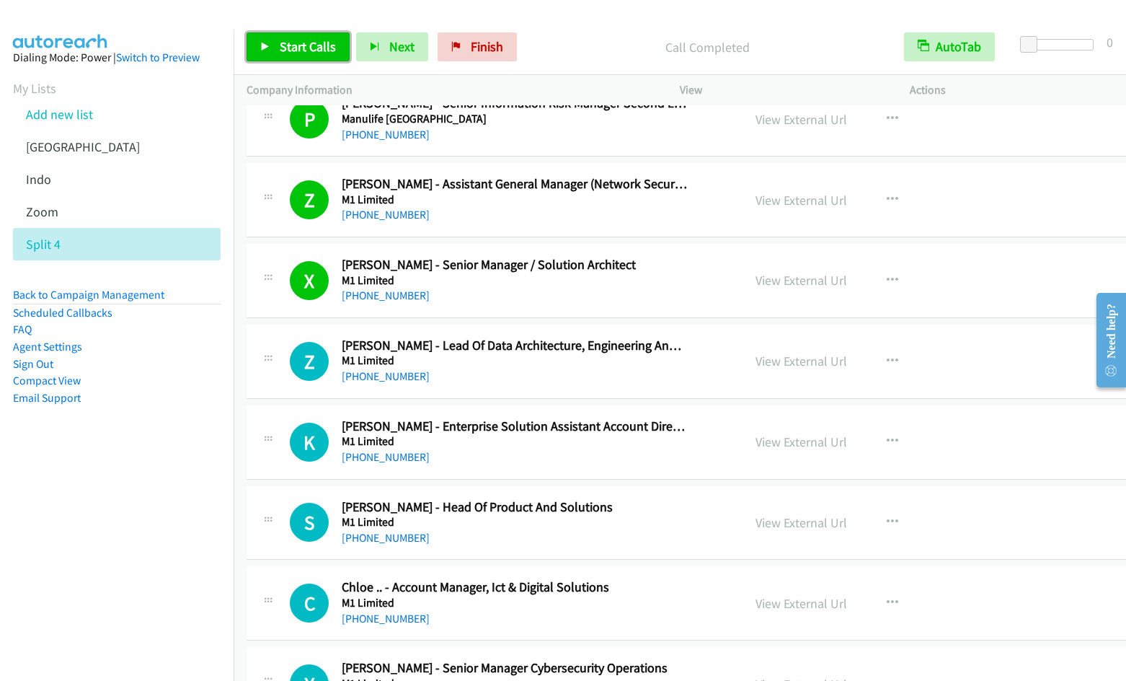
click at [295, 47] on span "Start Calls" at bounding box center [308, 46] width 56 height 17
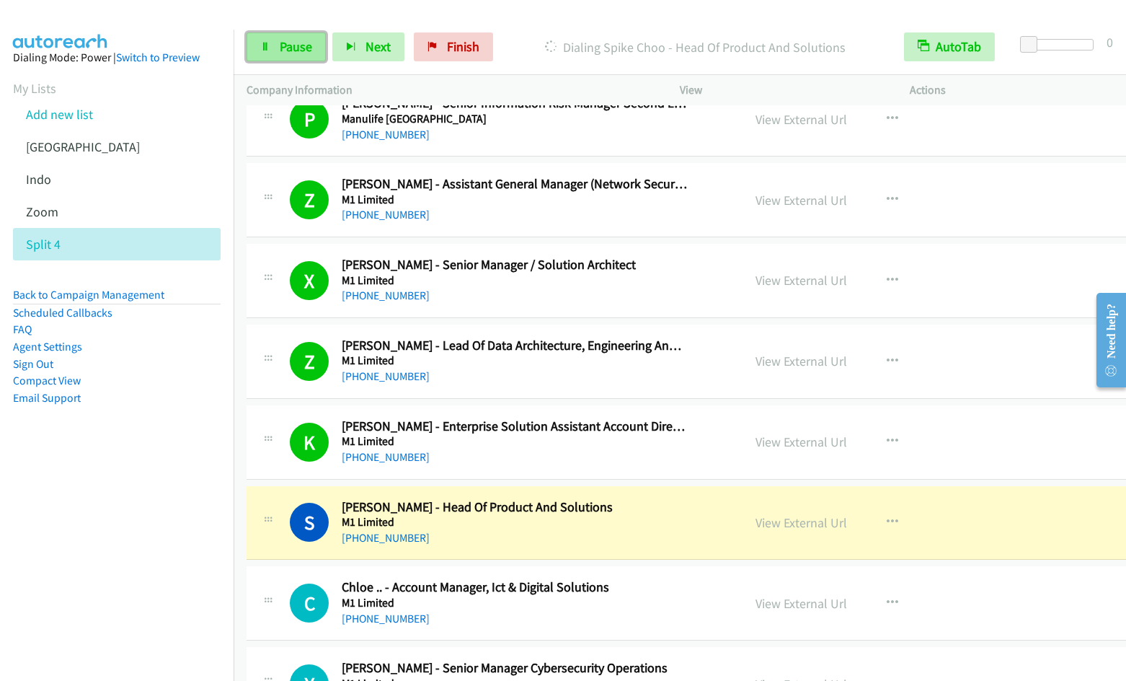
click at [289, 54] on span "Pause" at bounding box center [296, 46] width 32 height 17
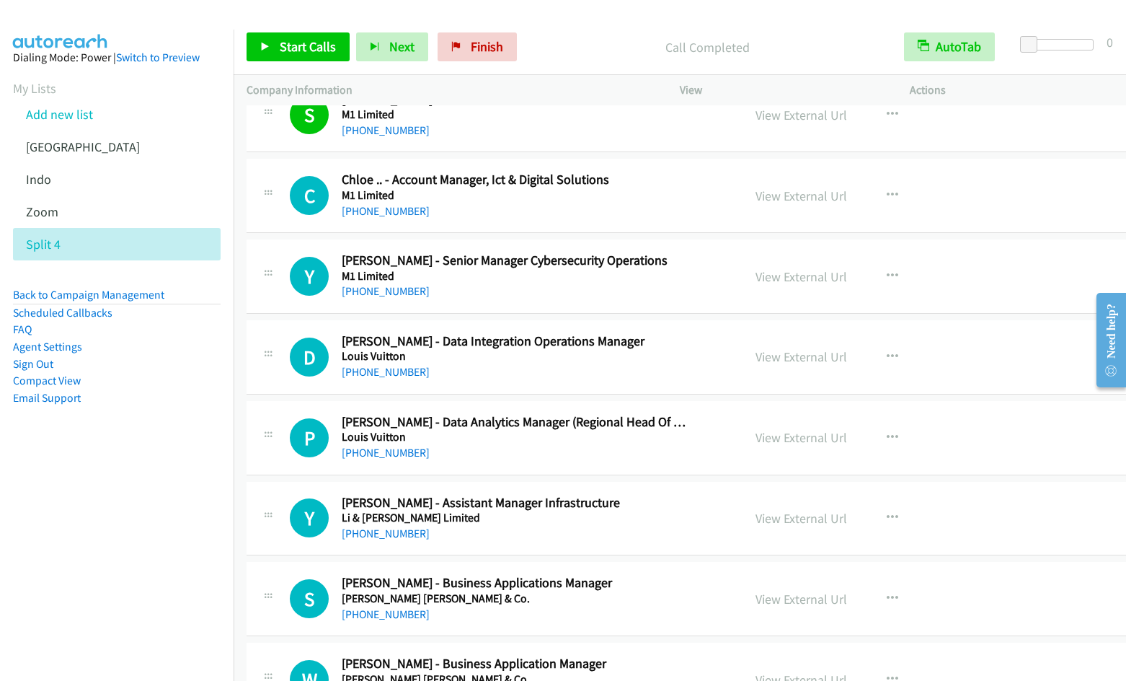
scroll to position [1351, 0]
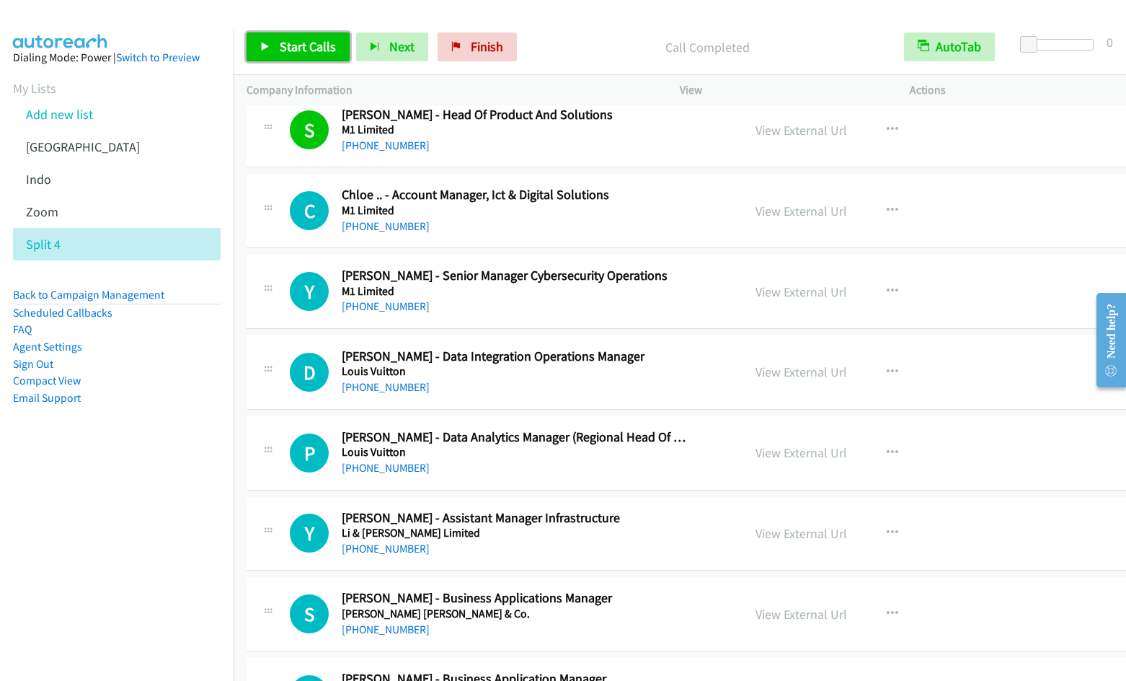
click at [305, 53] on span "Start Calls" at bounding box center [308, 46] width 56 height 17
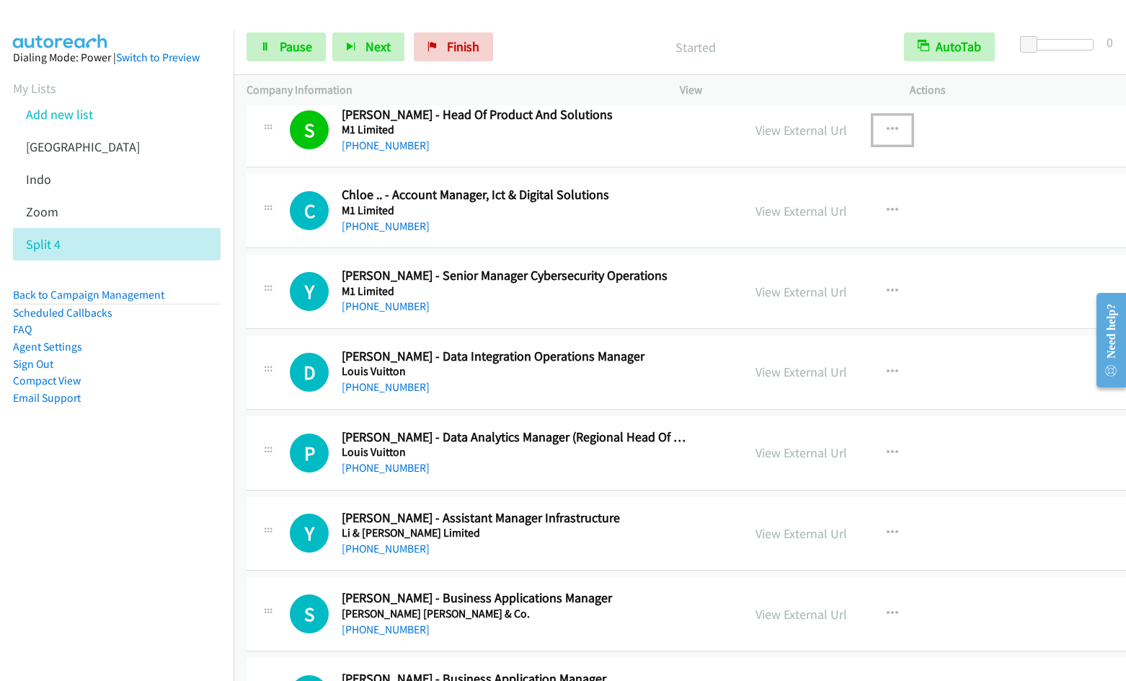
click at [887, 125] on icon "button" at bounding box center [893, 130] width 12 height 12
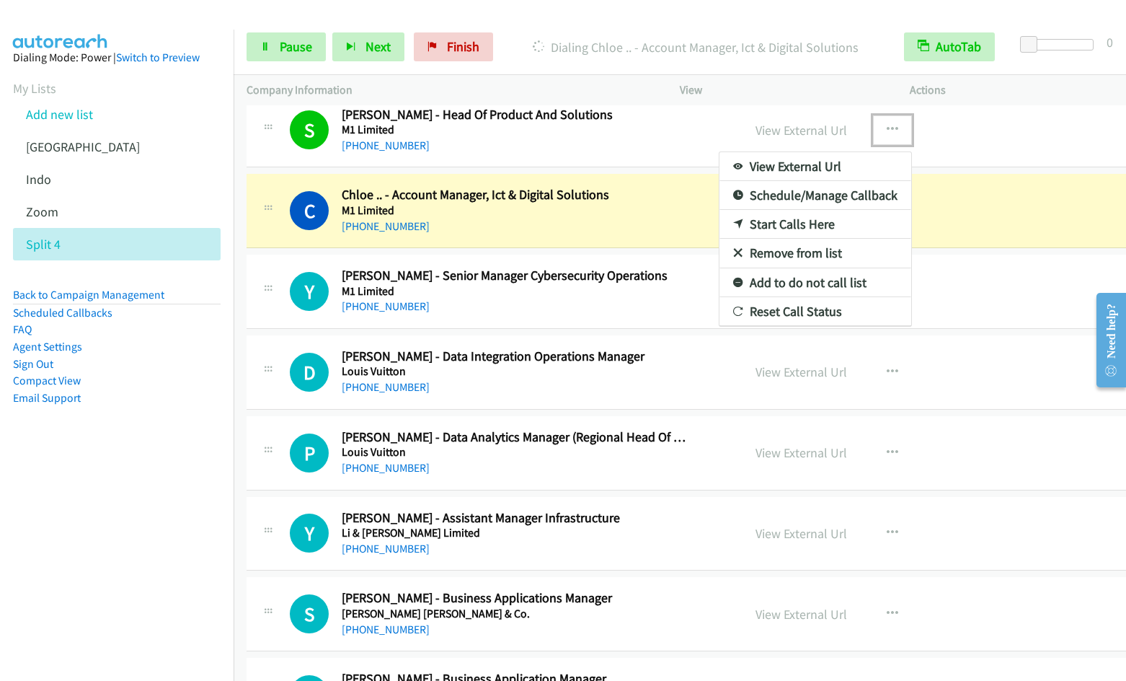
click at [752, 252] on link "Remove from list" at bounding box center [816, 253] width 192 height 29
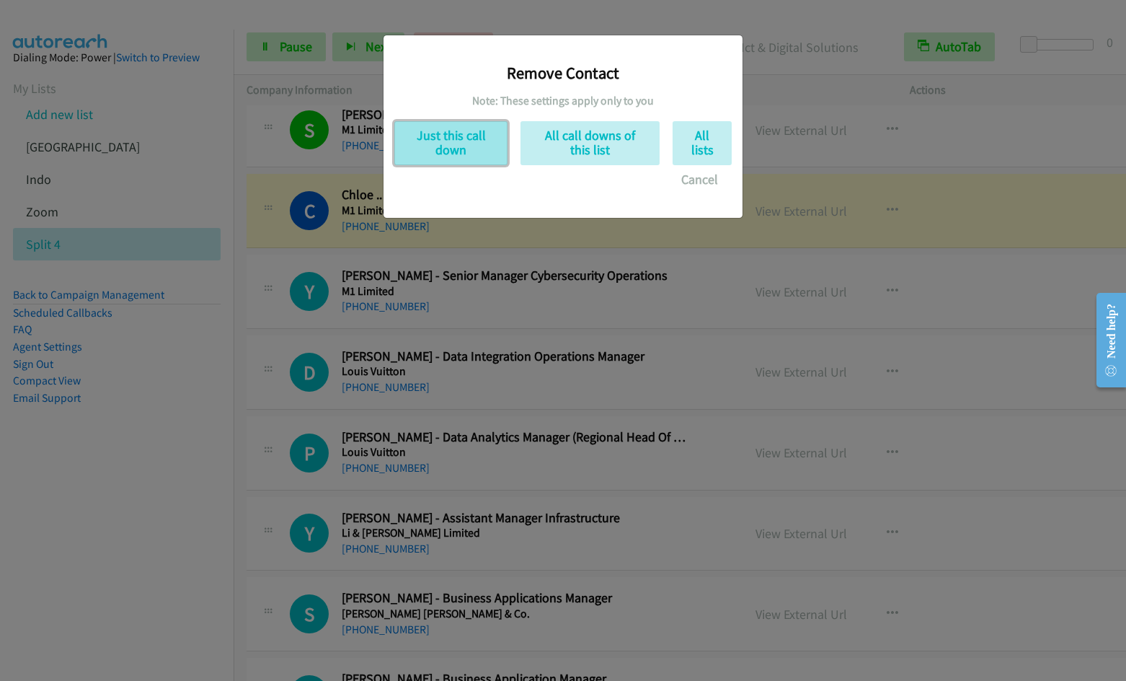
click at [439, 139] on button "Just this call down" at bounding box center [450, 143] width 113 height 44
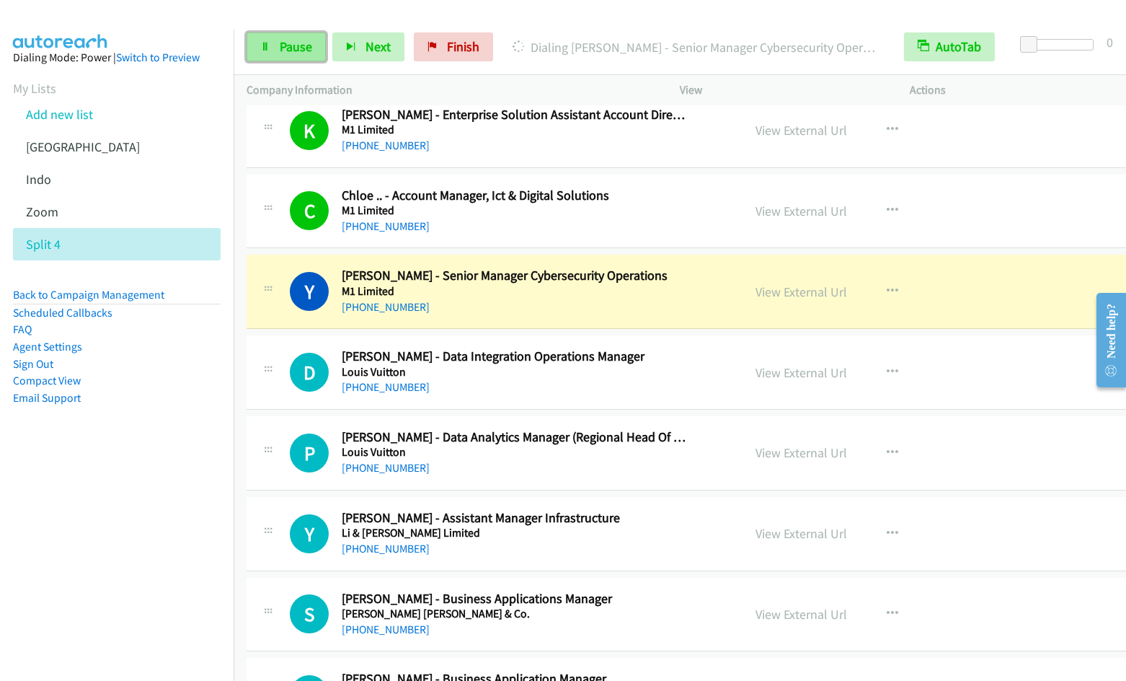
click at [268, 50] on icon at bounding box center [265, 48] width 10 height 10
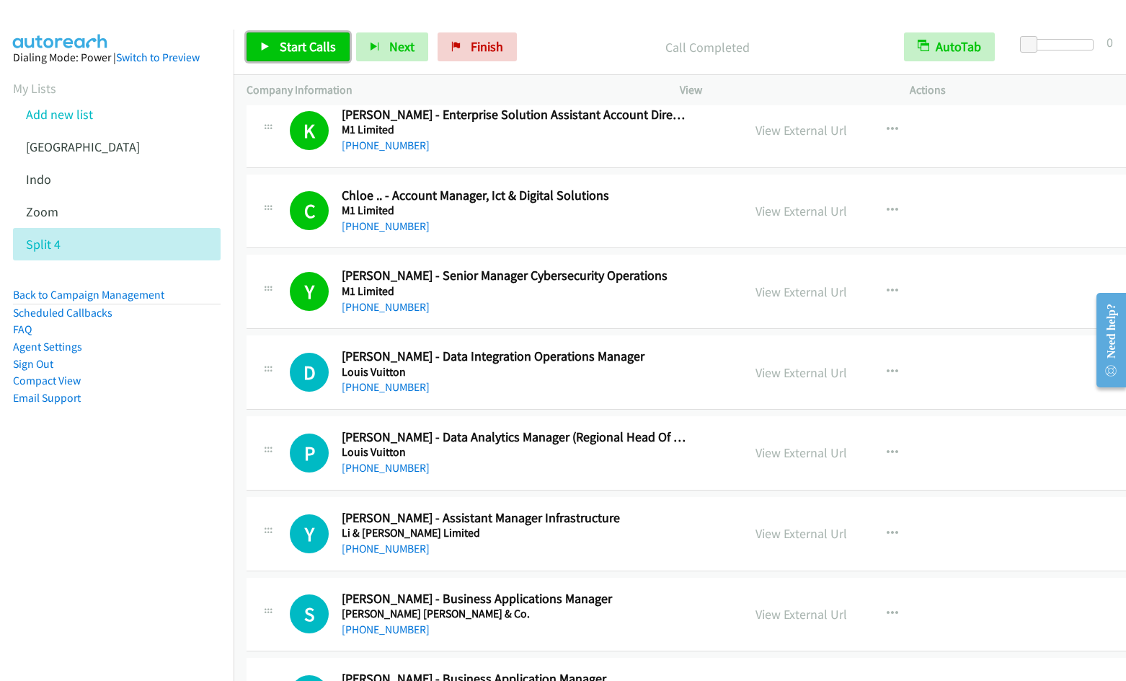
click at [291, 45] on span "Start Calls" at bounding box center [308, 46] width 56 height 17
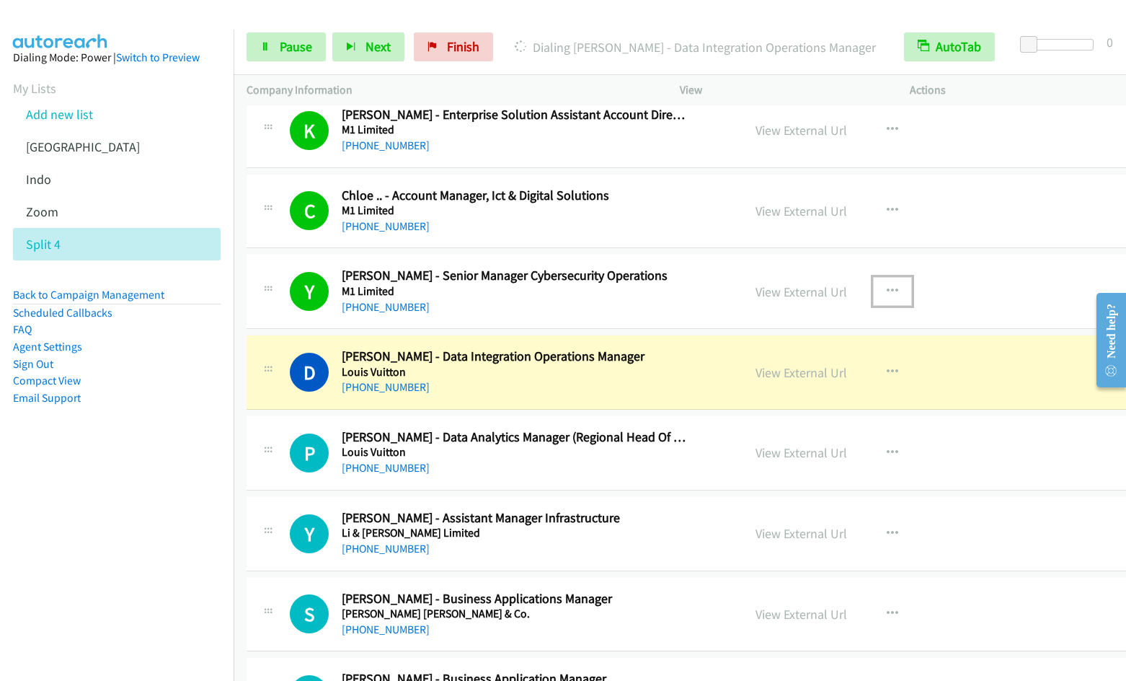
click at [887, 286] on icon "button" at bounding box center [893, 292] width 12 height 12
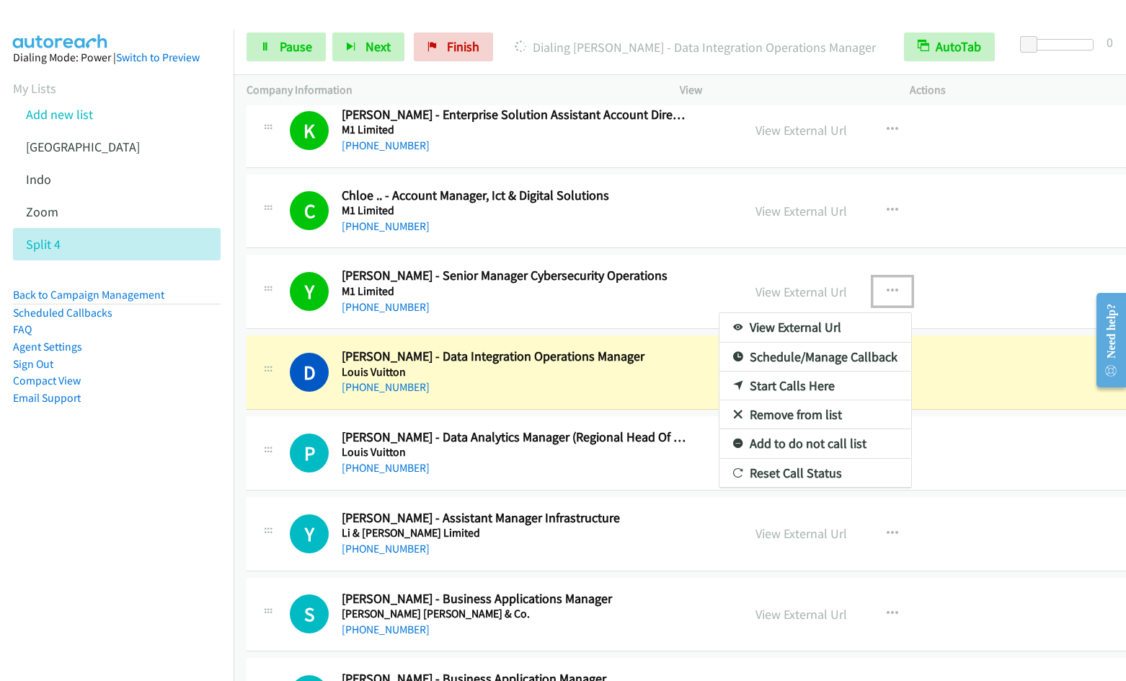
click at [767, 417] on link "Remove from list" at bounding box center [816, 414] width 192 height 29
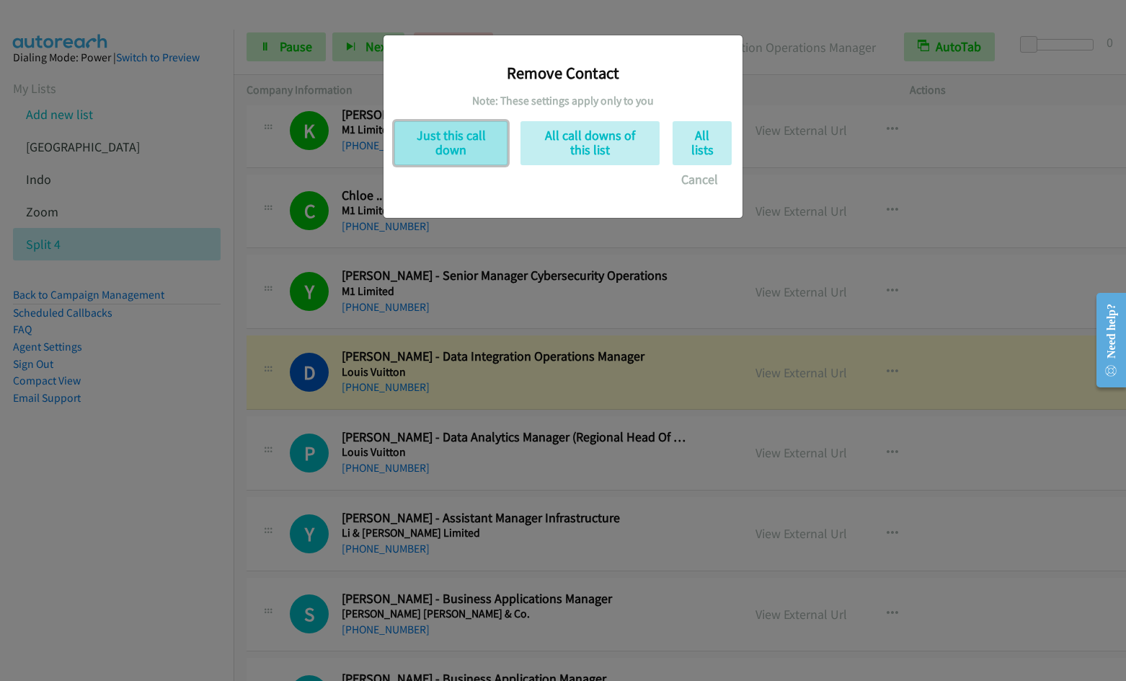
click at [454, 146] on button "Just this call down" at bounding box center [450, 143] width 113 height 44
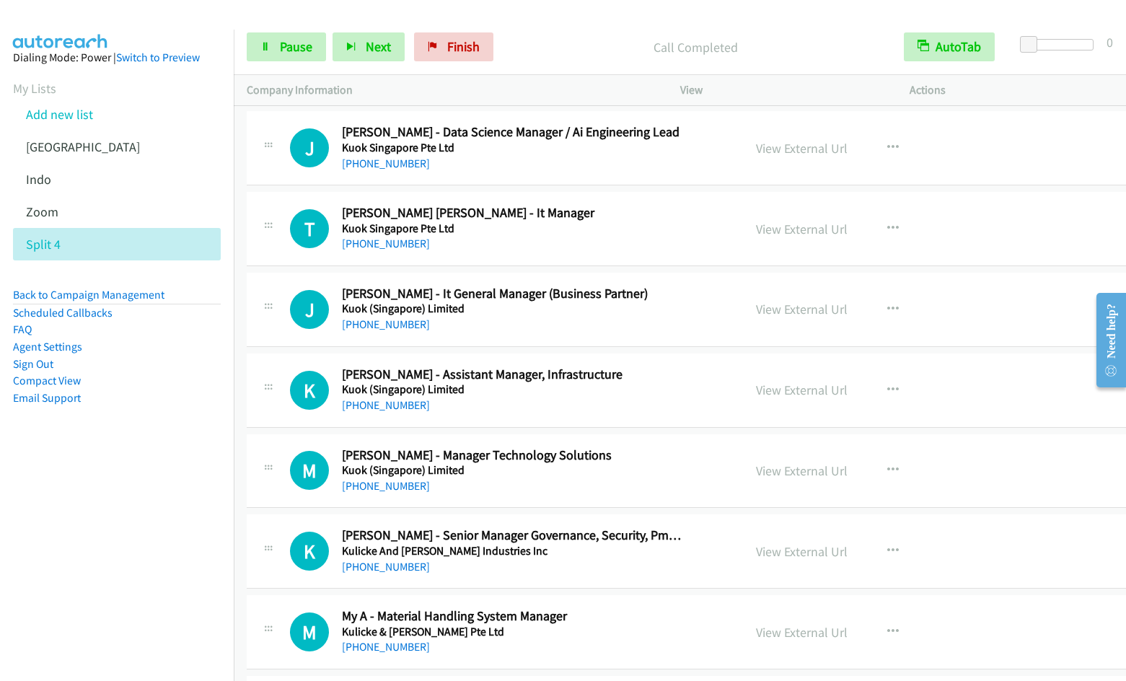
scroll to position [2198, 0]
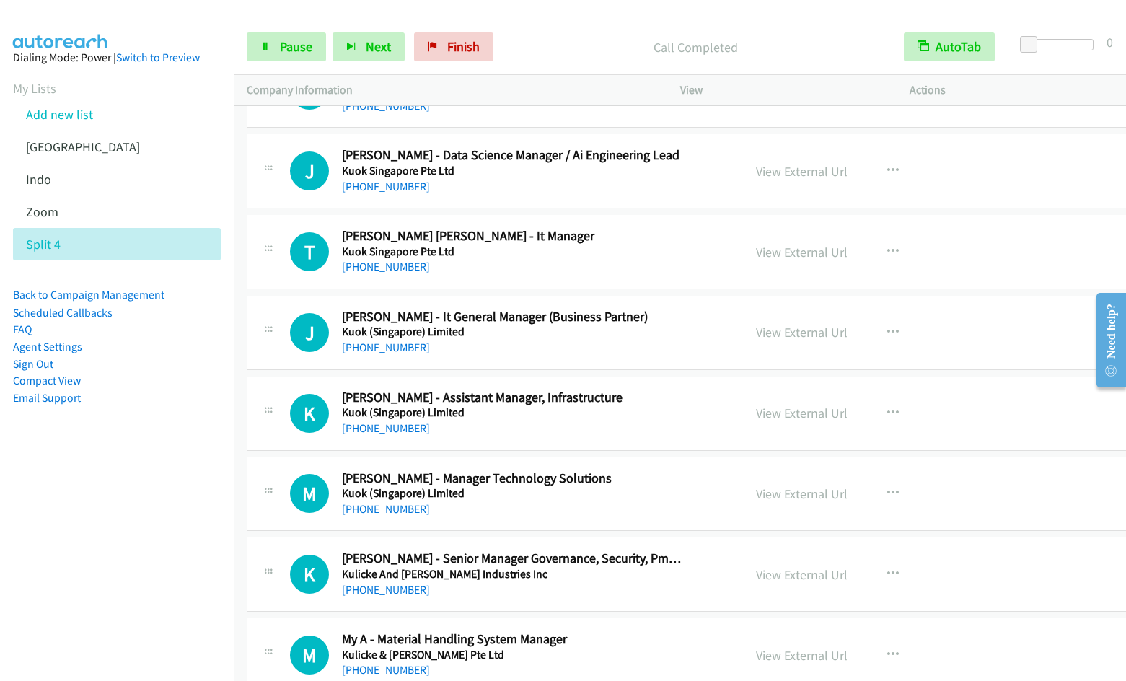
click at [1111, 113] on td "W Callback Scheduled [PERSON_NAME] - Automation Senior Manager, Data Kuok Singa…" at bounding box center [717, 90] width 966 height 81
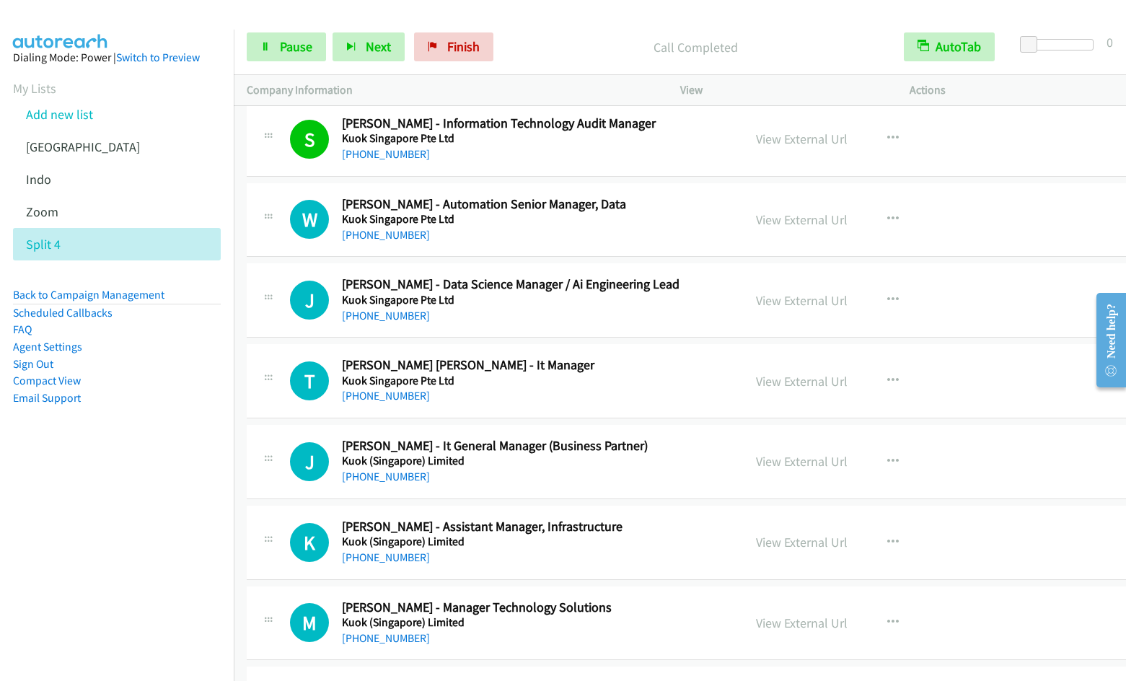
scroll to position [2015, 0]
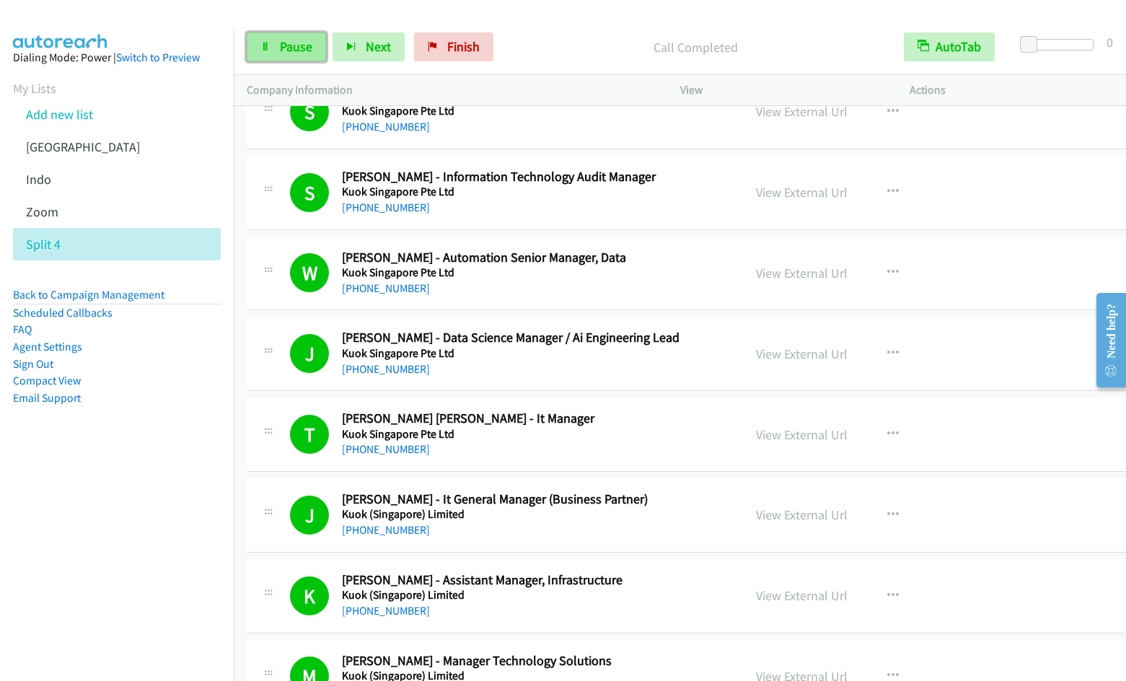
click at [276, 42] on link "Pause" at bounding box center [286, 46] width 79 height 29
click at [280, 43] on span "Start Calls" at bounding box center [308, 46] width 56 height 17
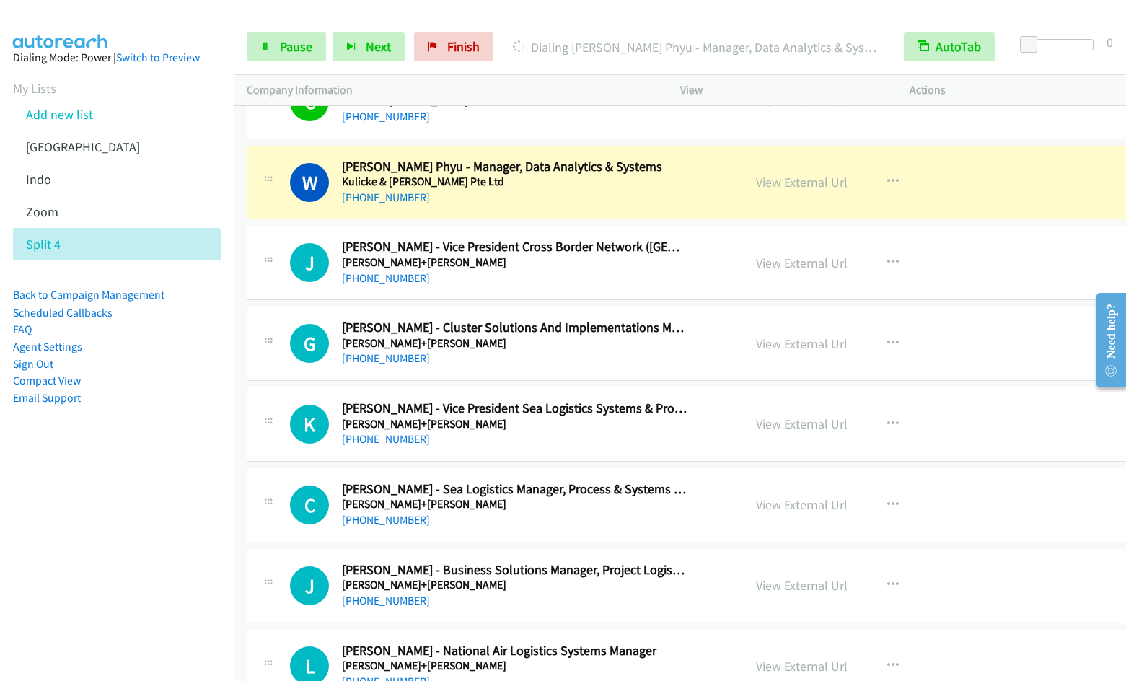
scroll to position [2935, 0]
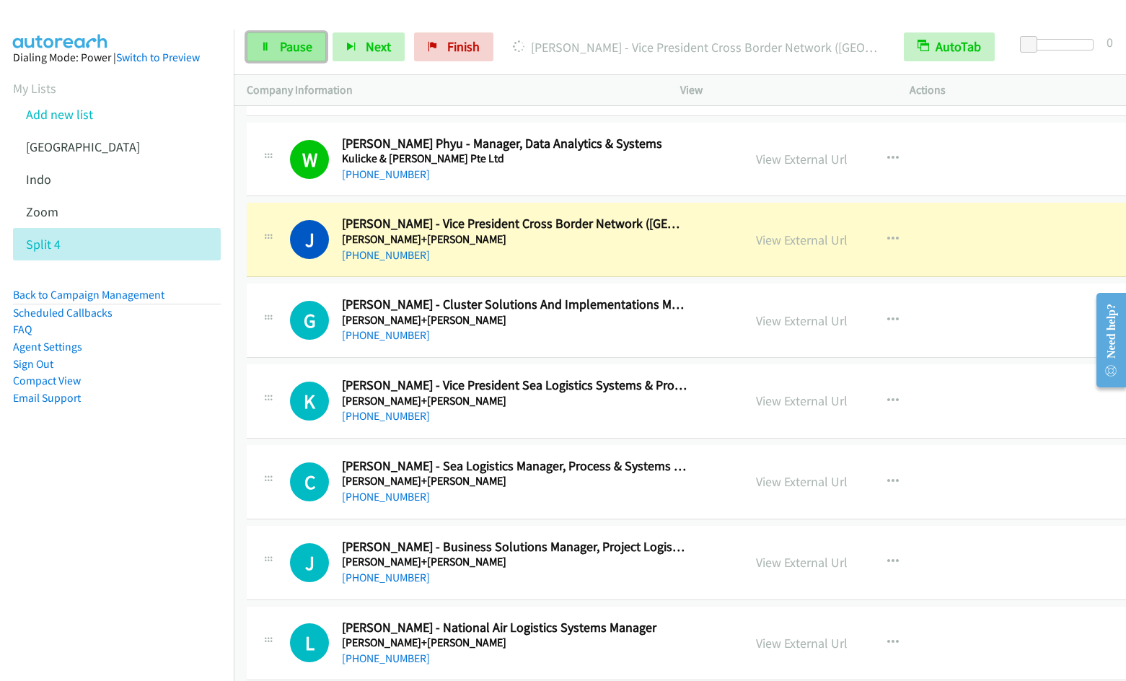
drag, startPoint x: 275, startPoint y: 49, endPoint x: 286, endPoint y: 48, distance: 10.9
click at [275, 49] on link "Pause" at bounding box center [286, 46] width 79 height 29
